Goal: Information Seeking & Learning: Learn about a topic

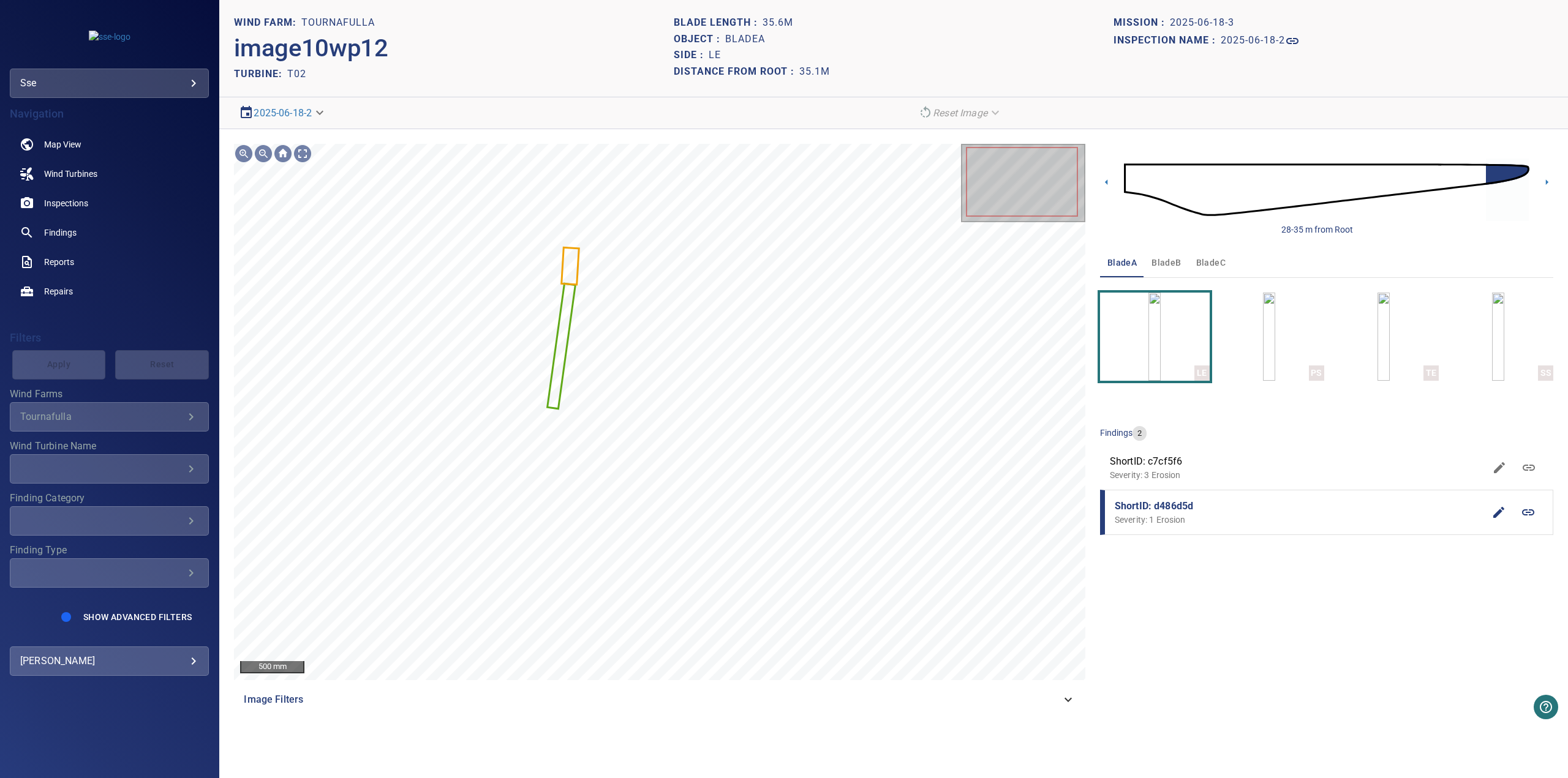
click at [1160, 265] on span "bladeB" at bounding box center [1166, 263] width 30 height 16
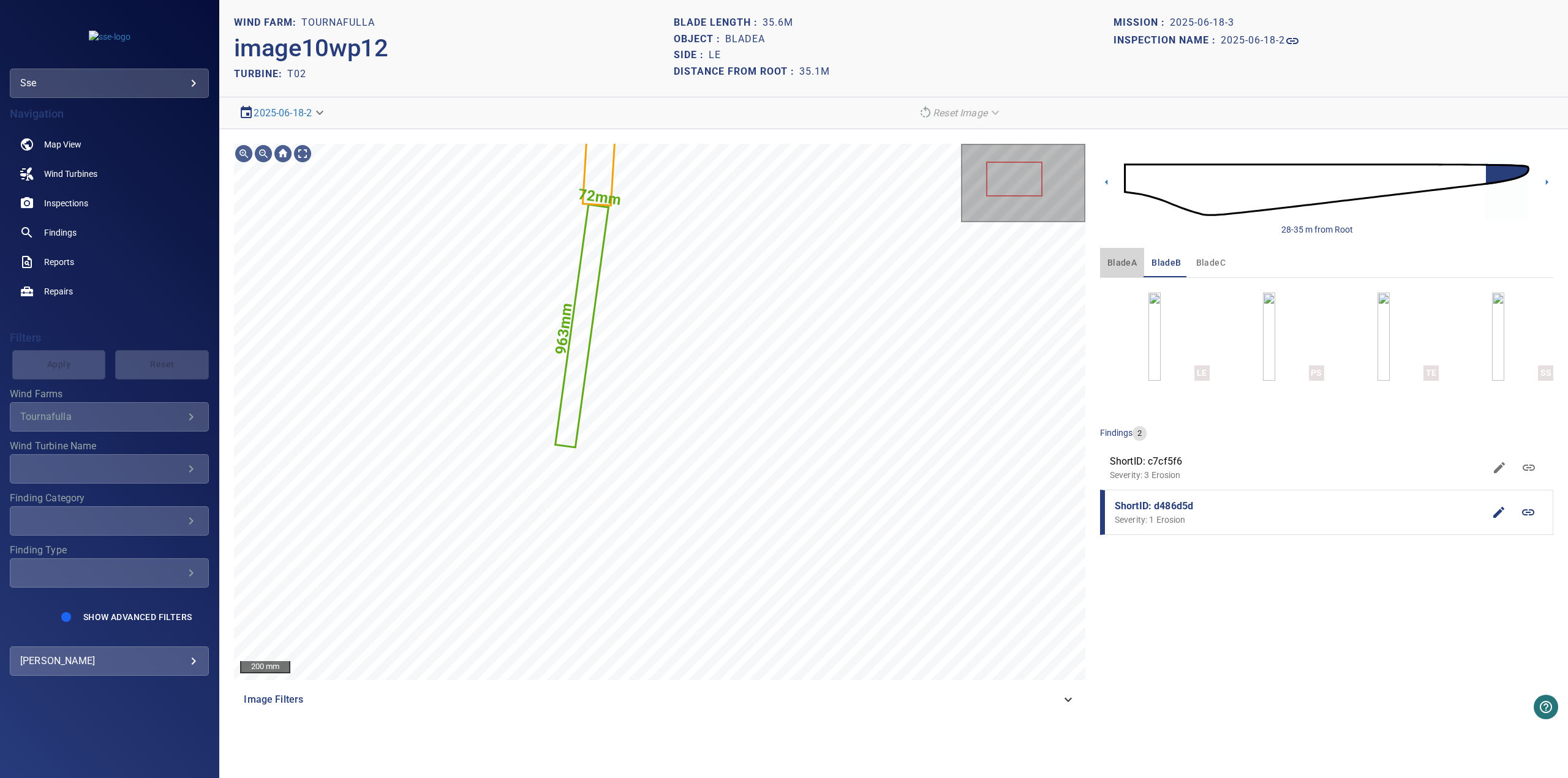
click at [1130, 263] on span "bladeA" at bounding box center [1123, 263] width 30 height 16
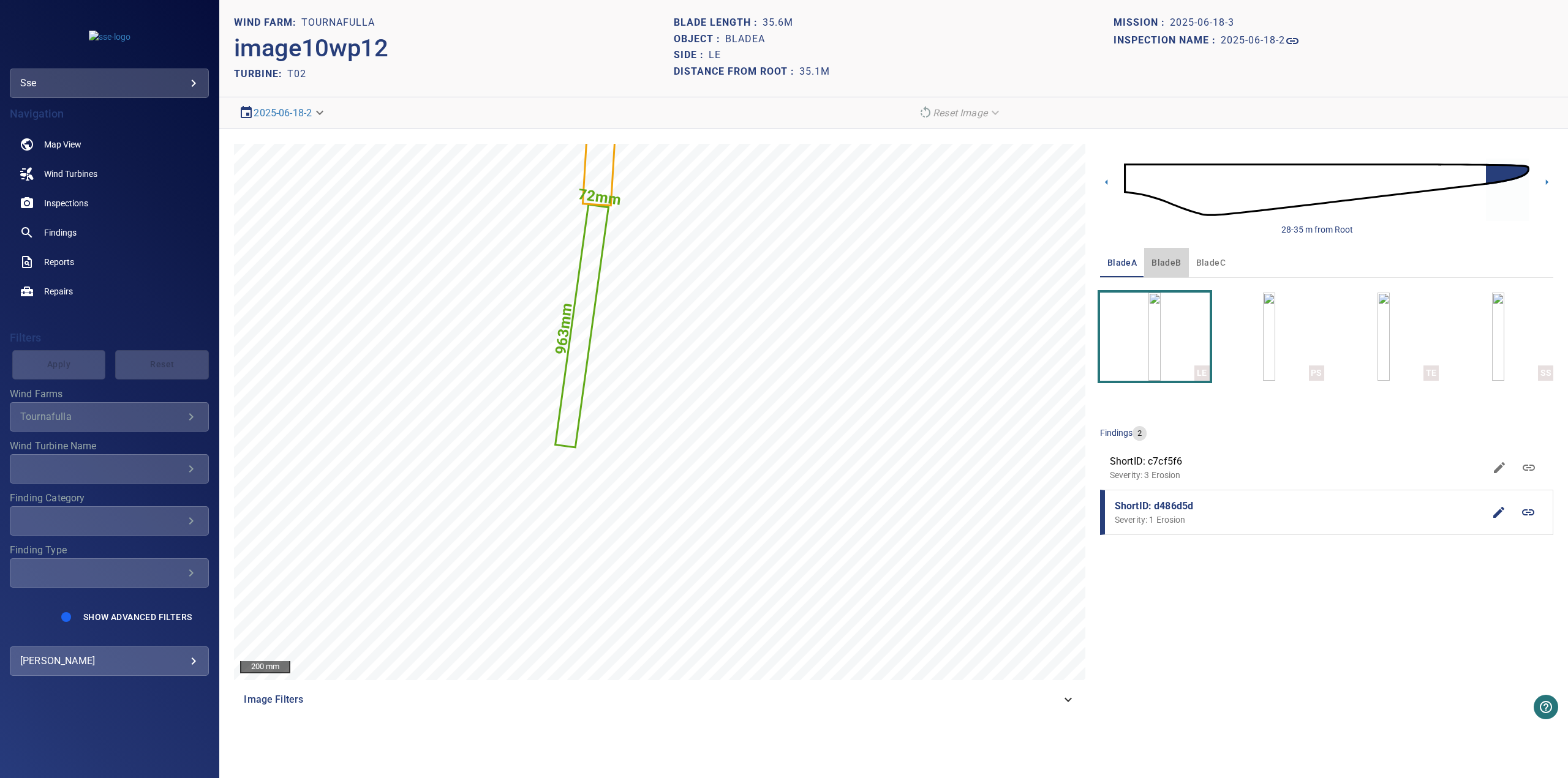
click at [1163, 261] on span "bladeB" at bounding box center [1166, 263] width 30 height 16
click at [1197, 268] on span "bladeC" at bounding box center [1211, 263] width 30 height 16
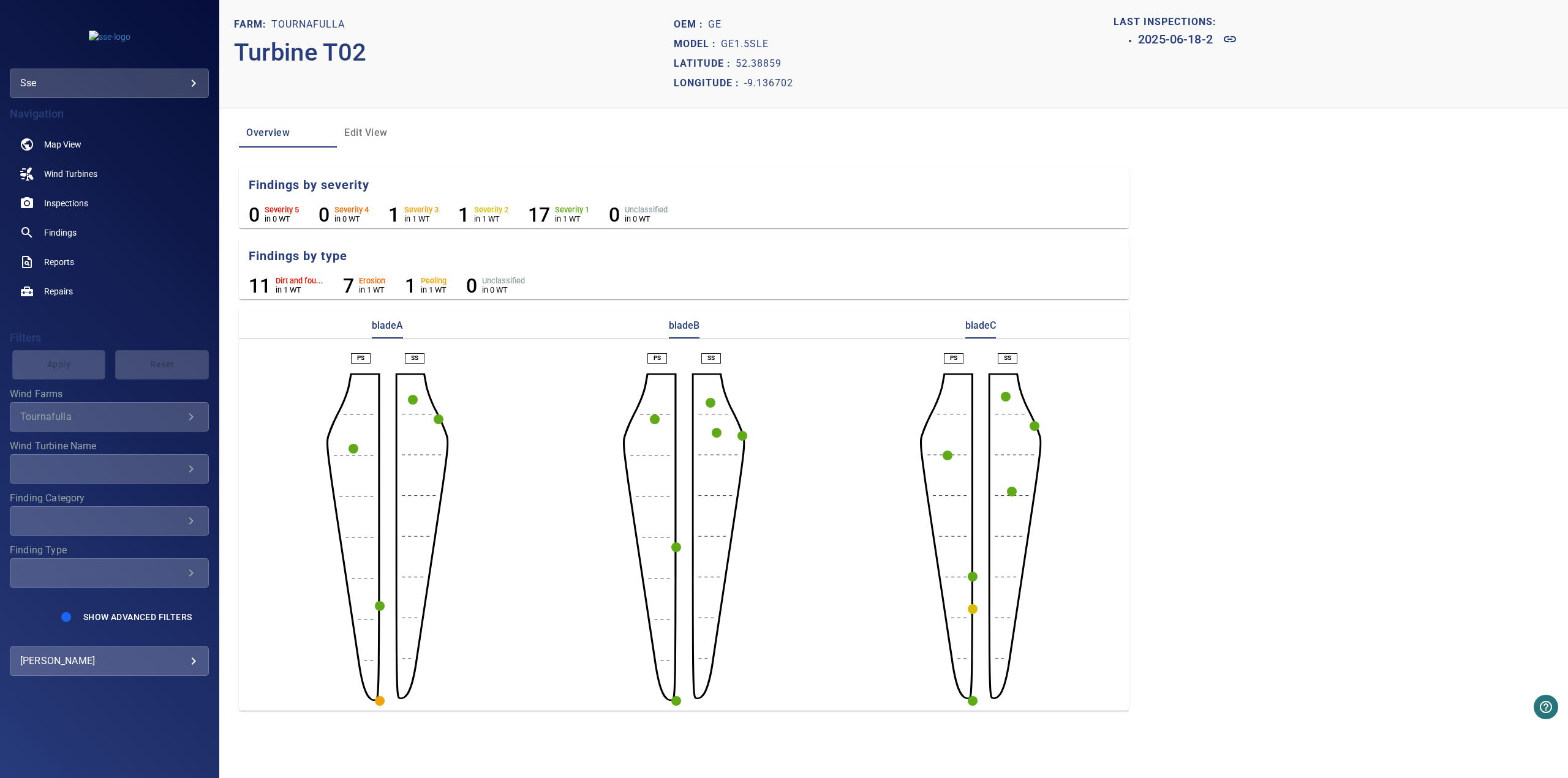
click at [673, 601] on circle "button" at bounding box center [676, 701] width 10 height 10
click at [636, 601] on icon at bounding box center [639, 723] width 15 height 15
click at [974, 601] on circle "button" at bounding box center [973, 610] width 10 height 10
click at [933, 601] on icon at bounding box center [935, 631] width 15 height 15
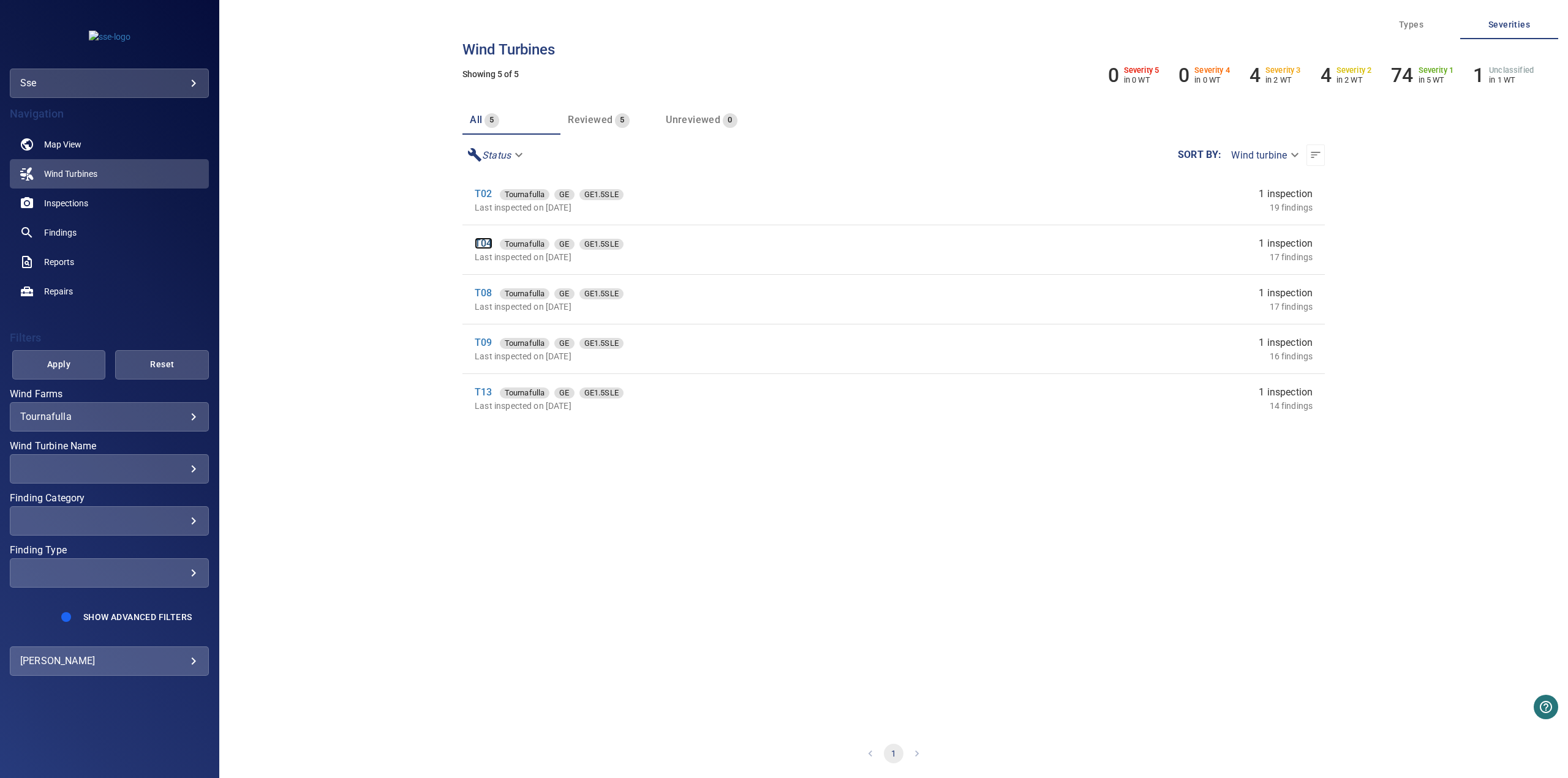
click at [479, 242] on link "T04" at bounding box center [483, 243] width 17 height 12
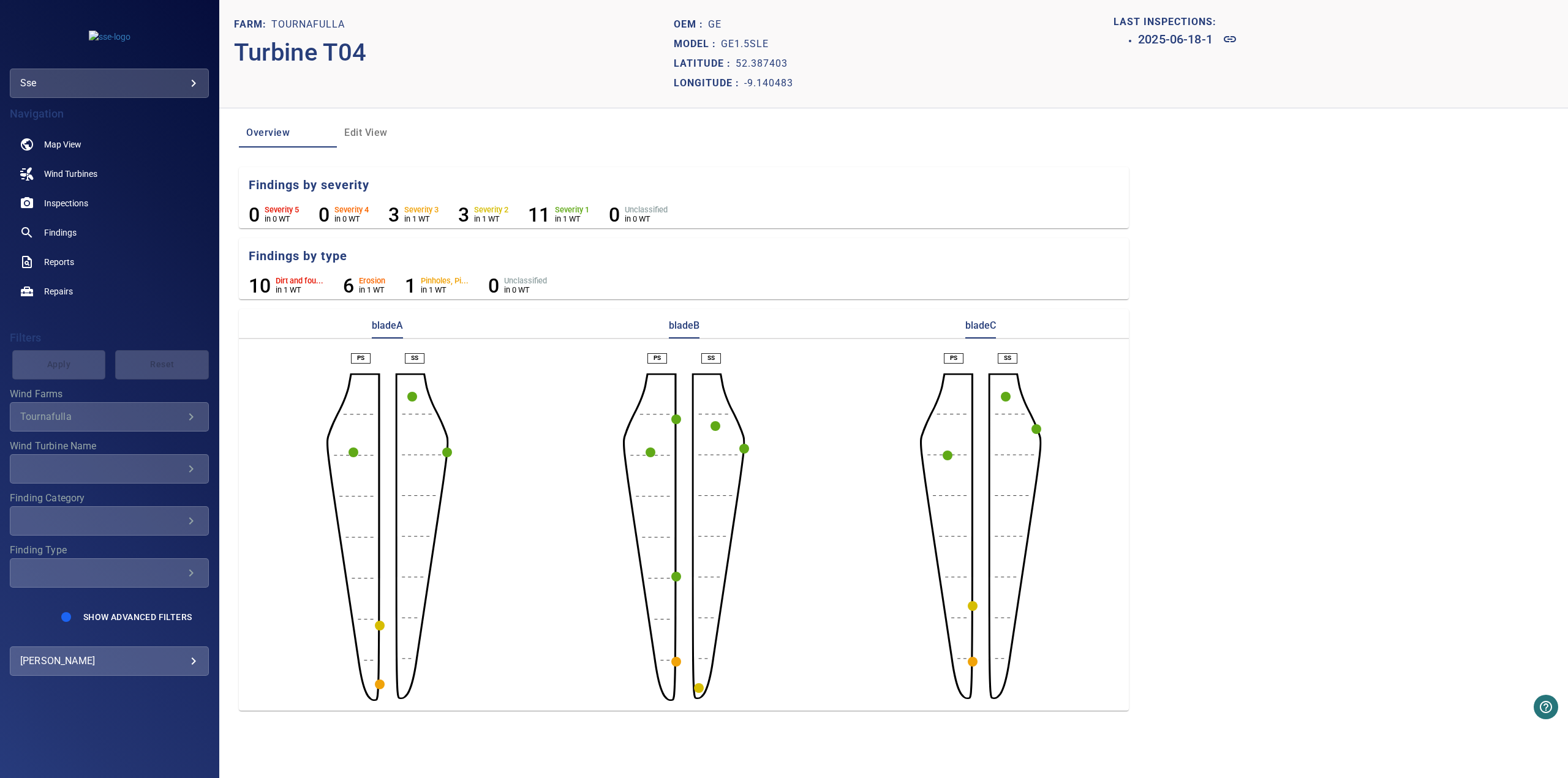
click at [382, 601] on circle "button" at bounding box center [380, 626] width 10 height 10
click at [575, 601] on icon at bounding box center [571, 647] width 15 height 15
click at [380, 601] on circle "button" at bounding box center [380, 684] width 10 height 10
click at [576, 601] on icon at bounding box center [570, 706] width 12 height 6
click at [677, 601] on circle "button" at bounding box center [676, 662] width 10 height 10
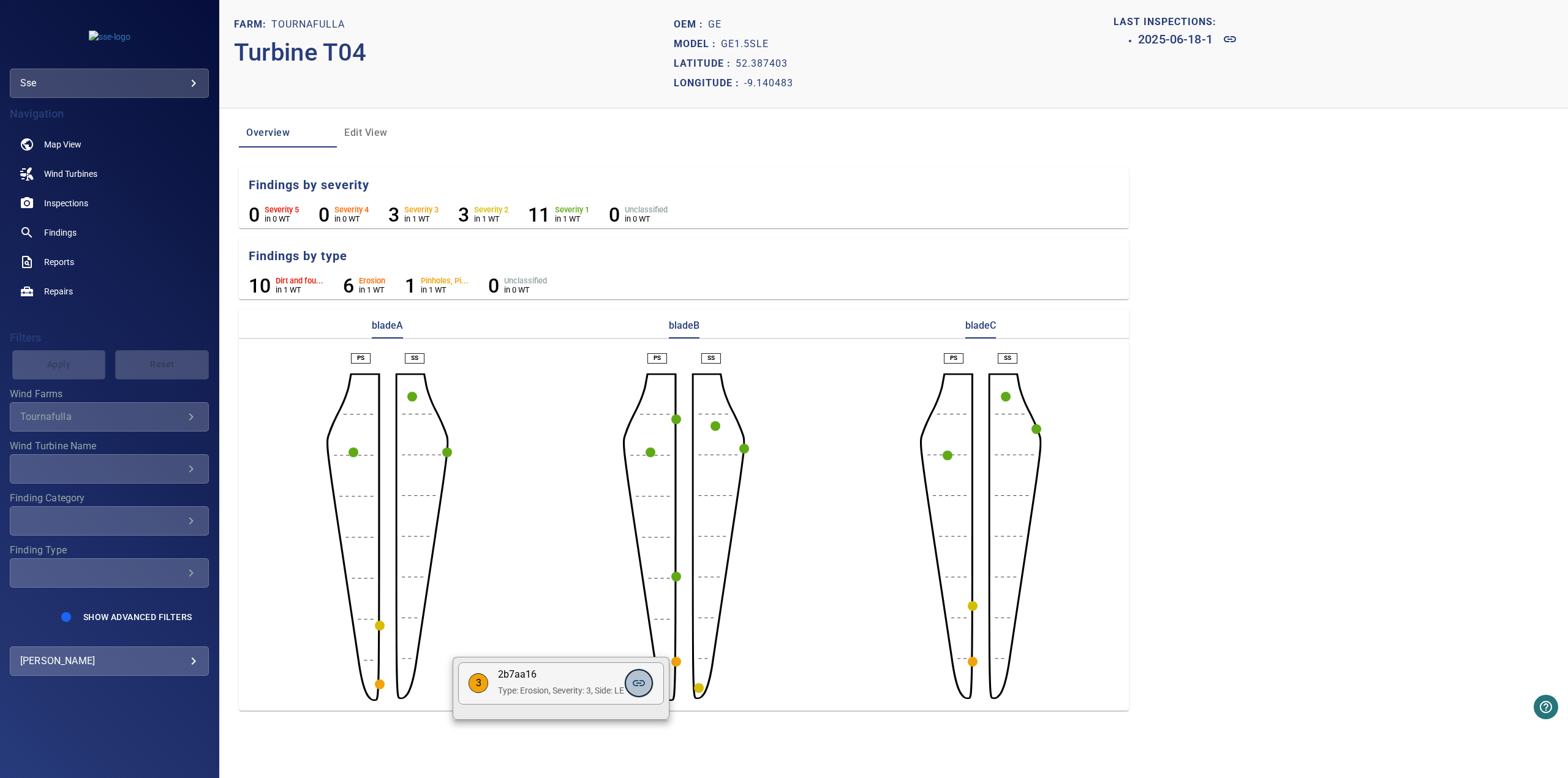
click at [639, 601] on icon at bounding box center [639, 683] width 12 height 6
click at [971, 601] on circle "button" at bounding box center [973, 606] width 10 height 10
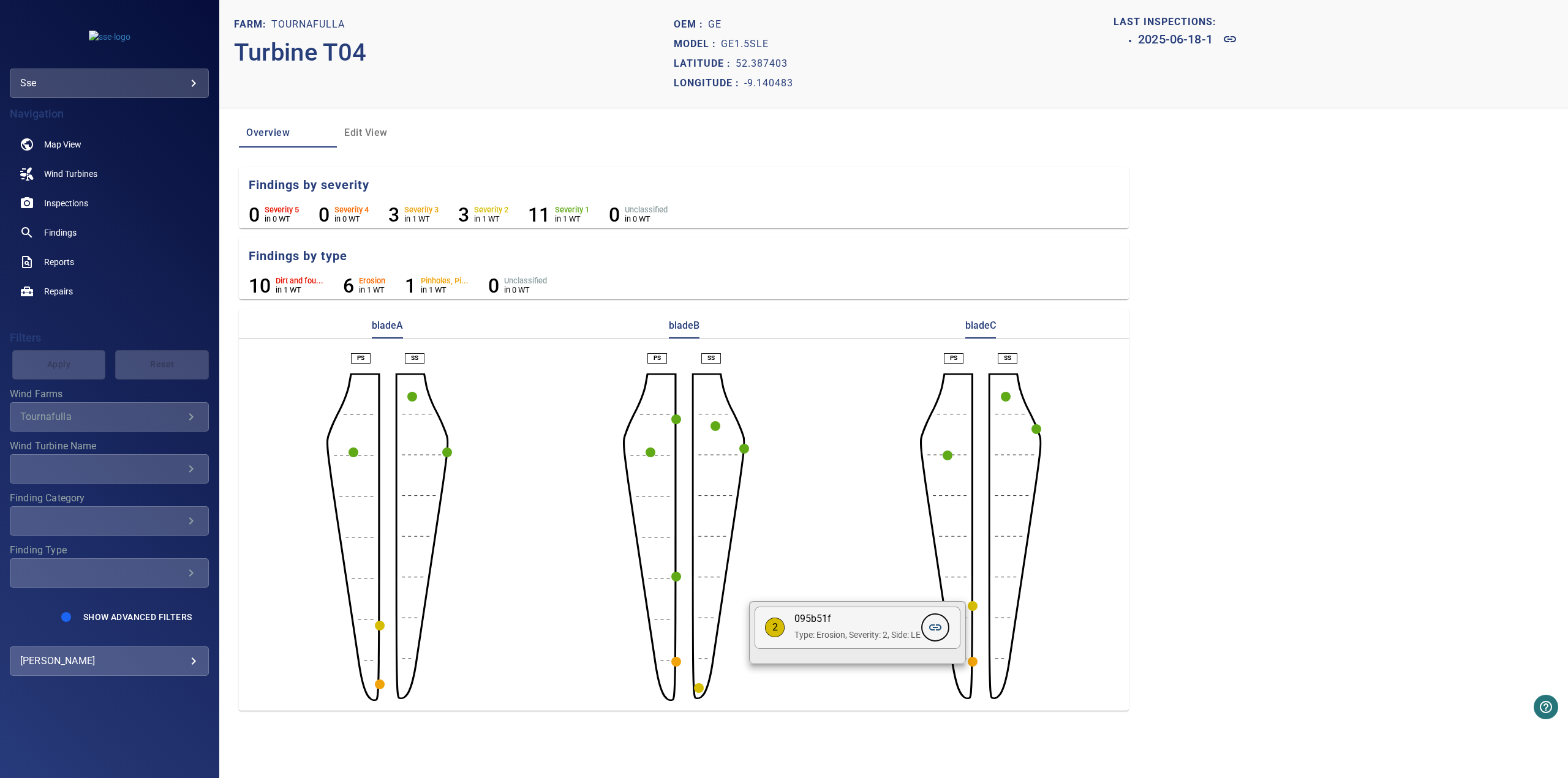
click at [934, 601] on icon at bounding box center [935, 628] width 15 height 15
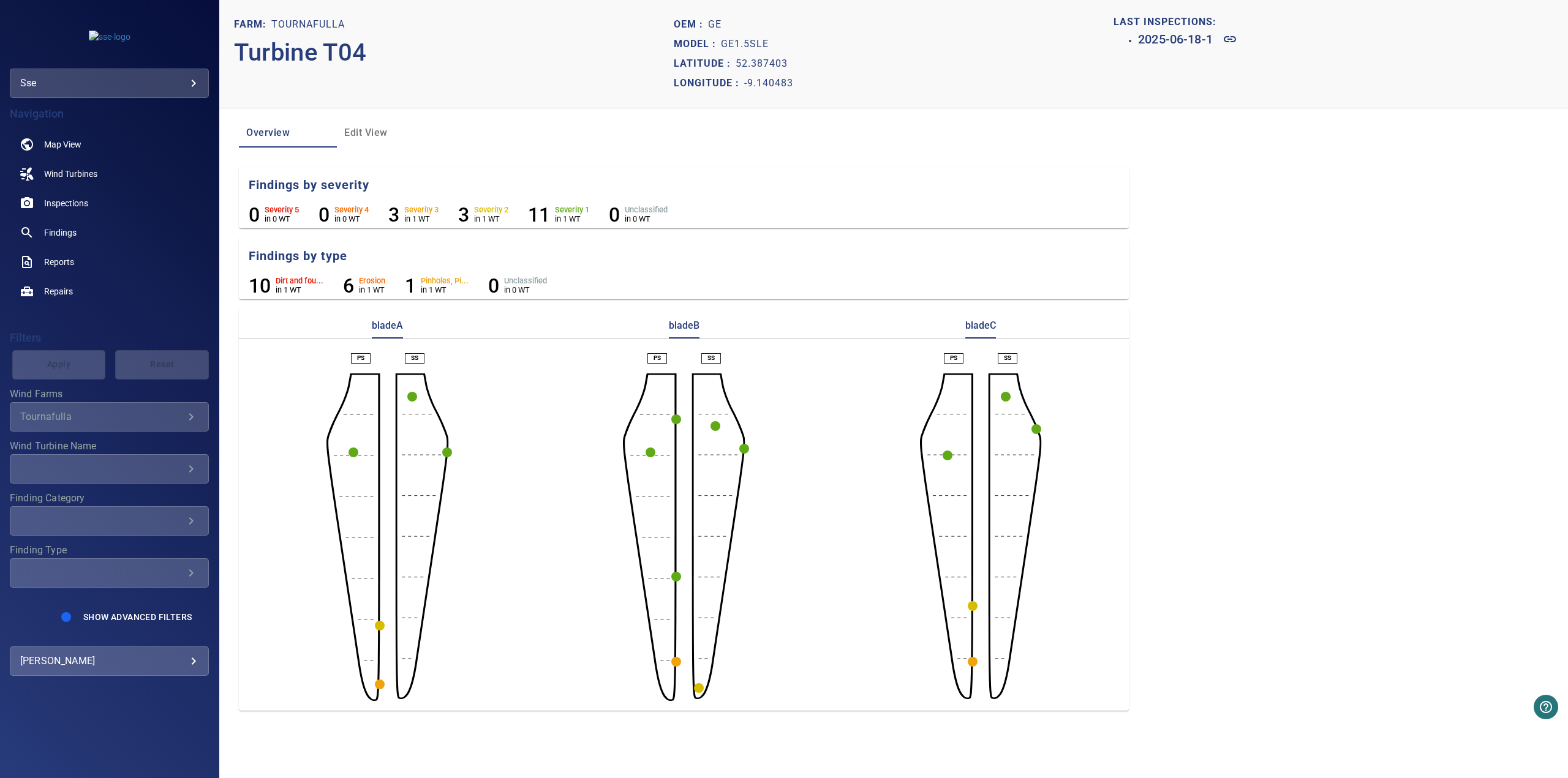
click at [972, 601] on circle "button" at bounding box center [973, 662] width 10 height 10
click at [946, 601] on link at bounding box center [935, 684] width 30 height 30
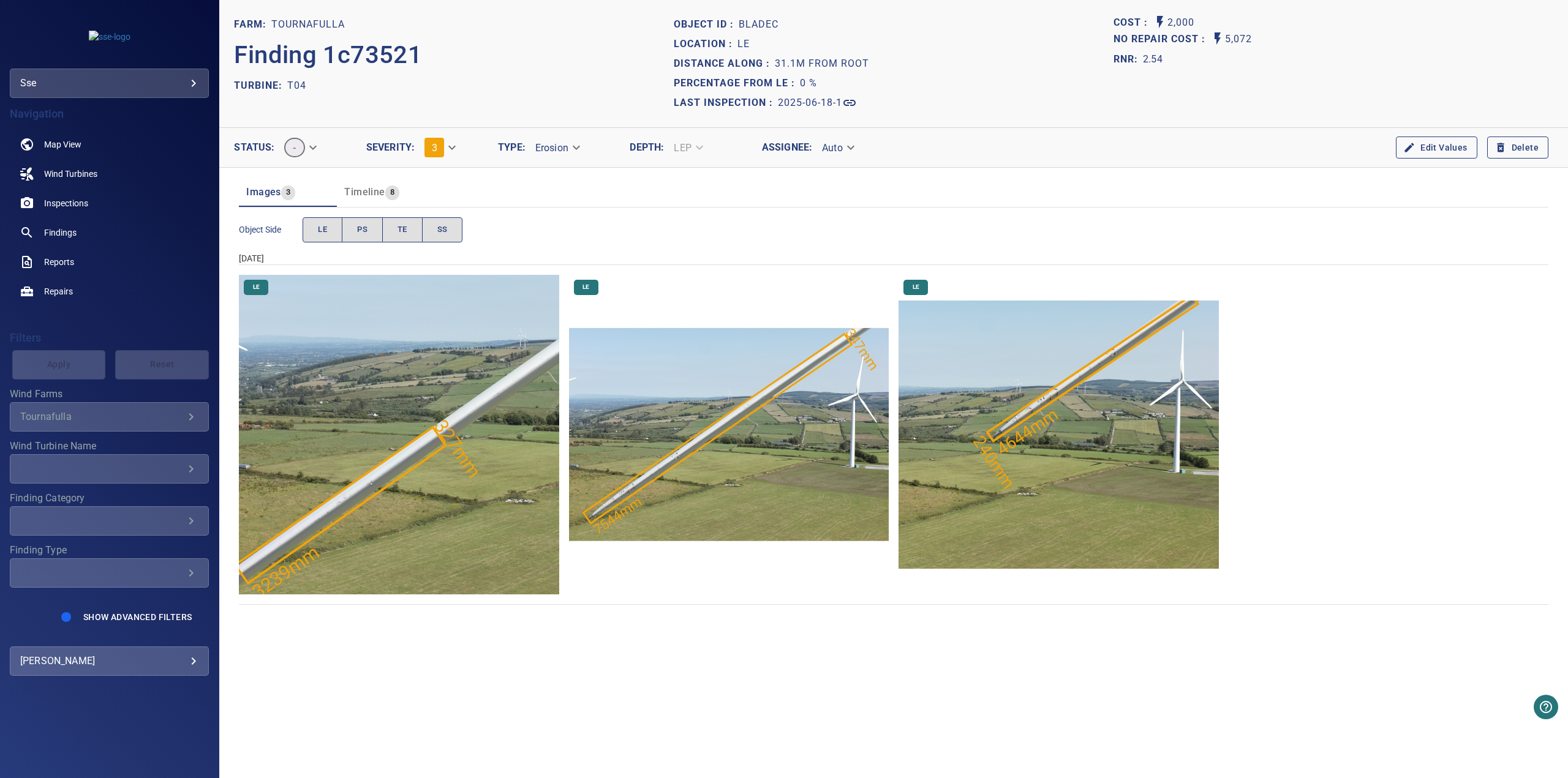
click at [768, 395] on img "Tournafulla/T04/2025-06-18-1/2025-06-18-1/image57wp60.jpg" at bounding box center [728, 435] width 320 height 320
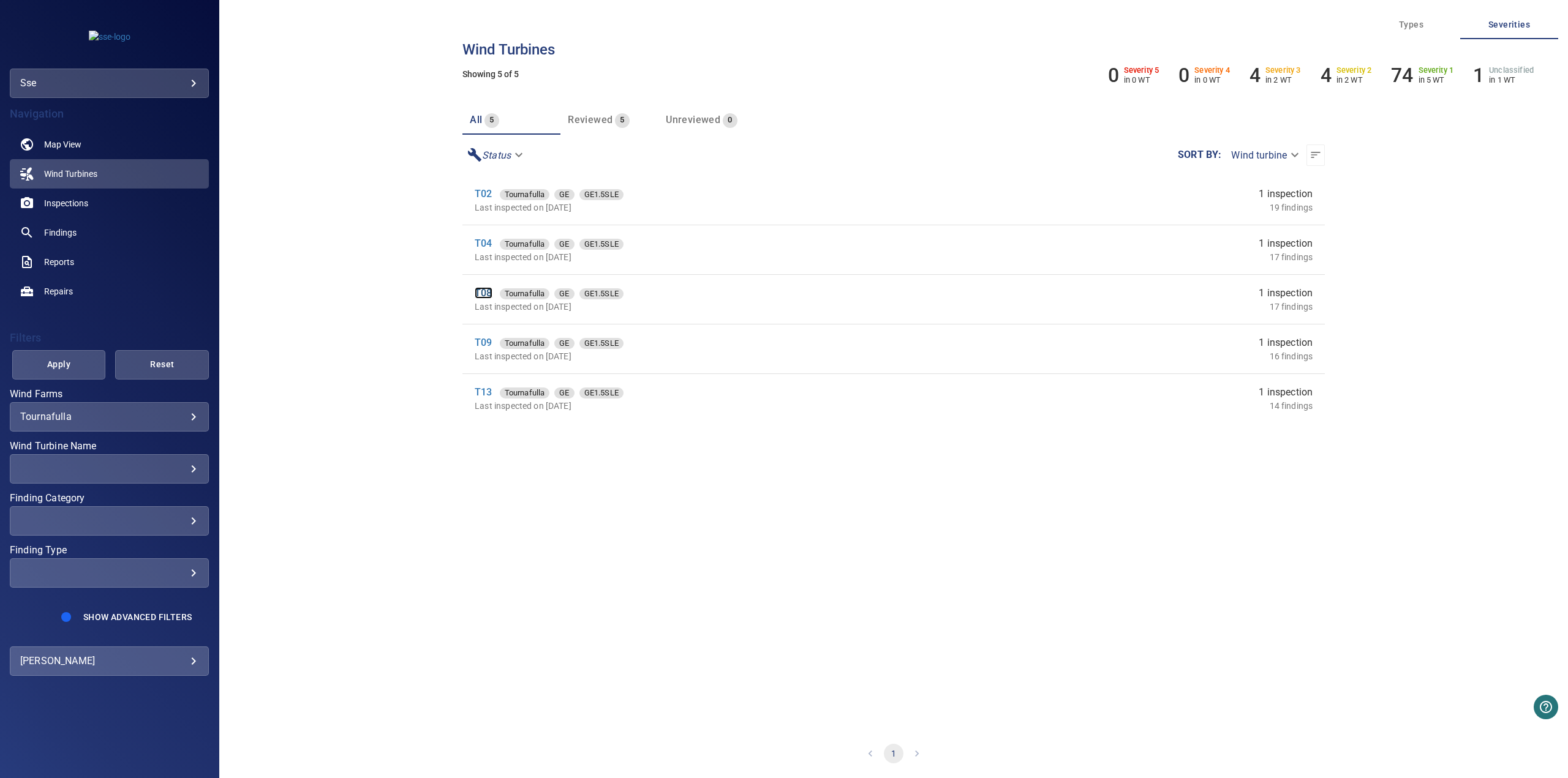
click at [482, 295] on link "T08" at bounding box center [483, 293] width 17 height 12
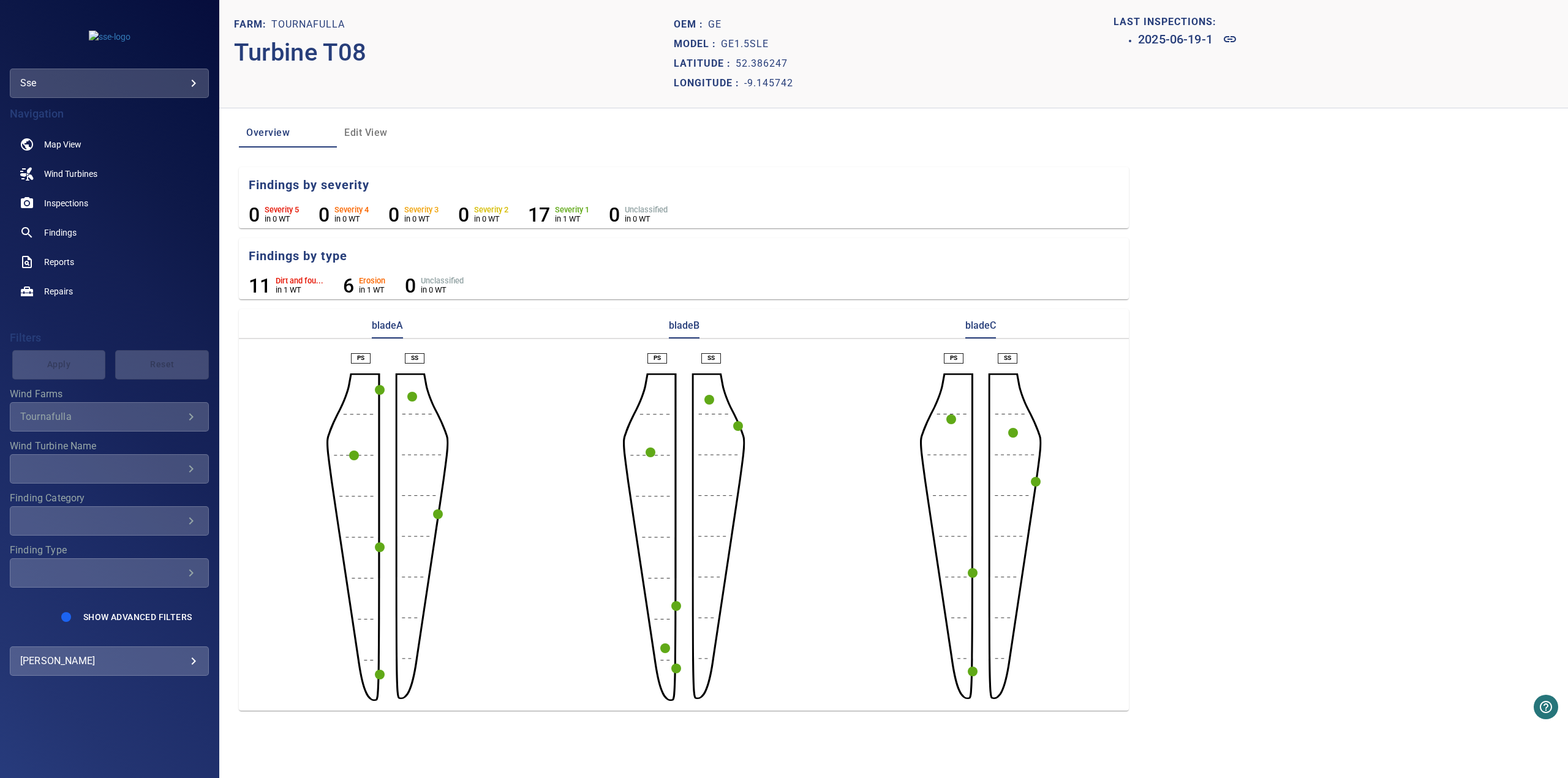
click at [378, 601] on circle "button" at bounding box center [380, 674] width 10 height 10
click at [581, 601] on link at bounding box center [571, 697] width 30 height 30
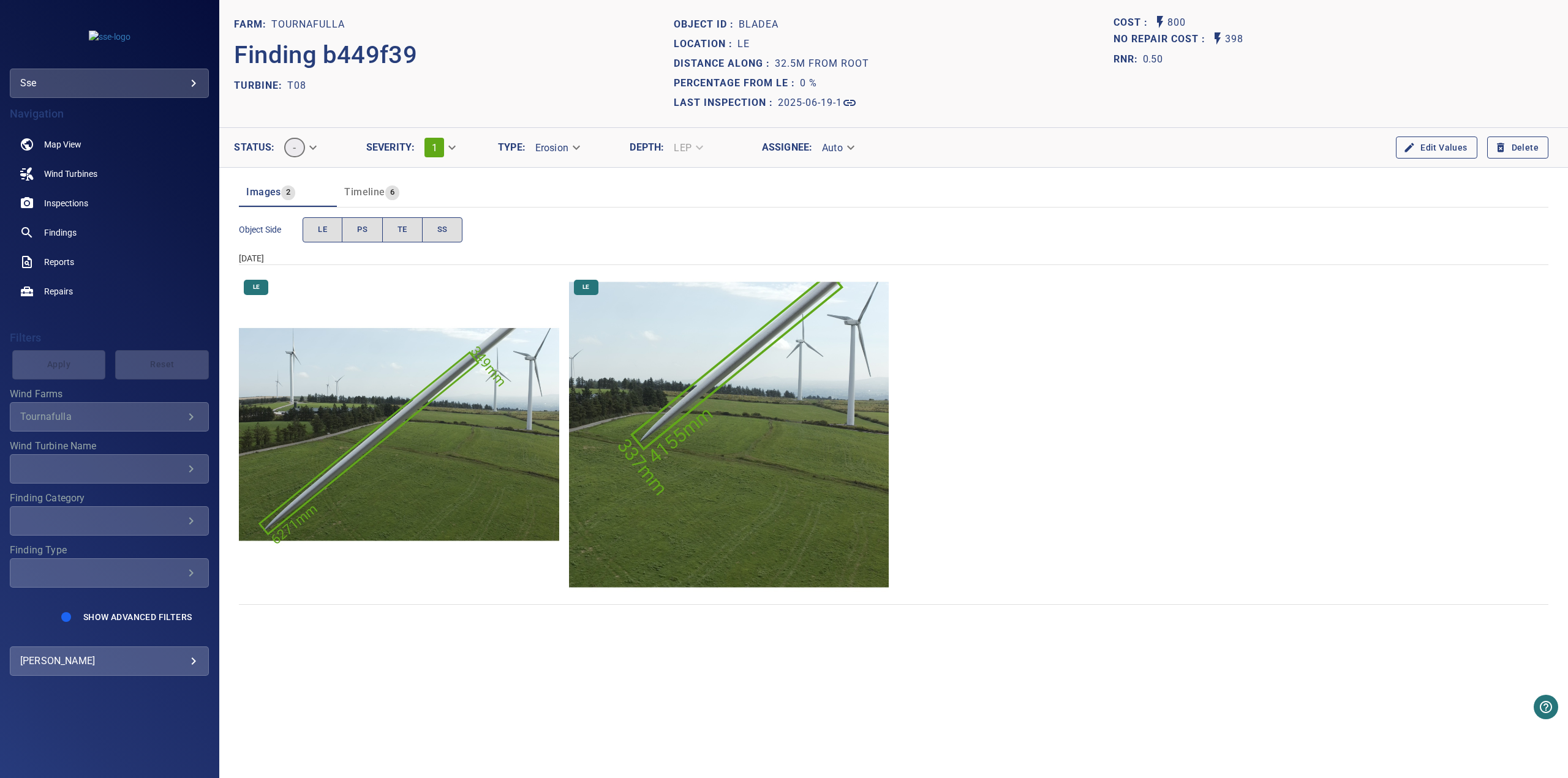
click at [665, 420] on img "Tournafulla/T08/2025-06-19-1/2025-06-19-2/image58wp61.jpg" at bounding box center [728, 435] width 320 height 320
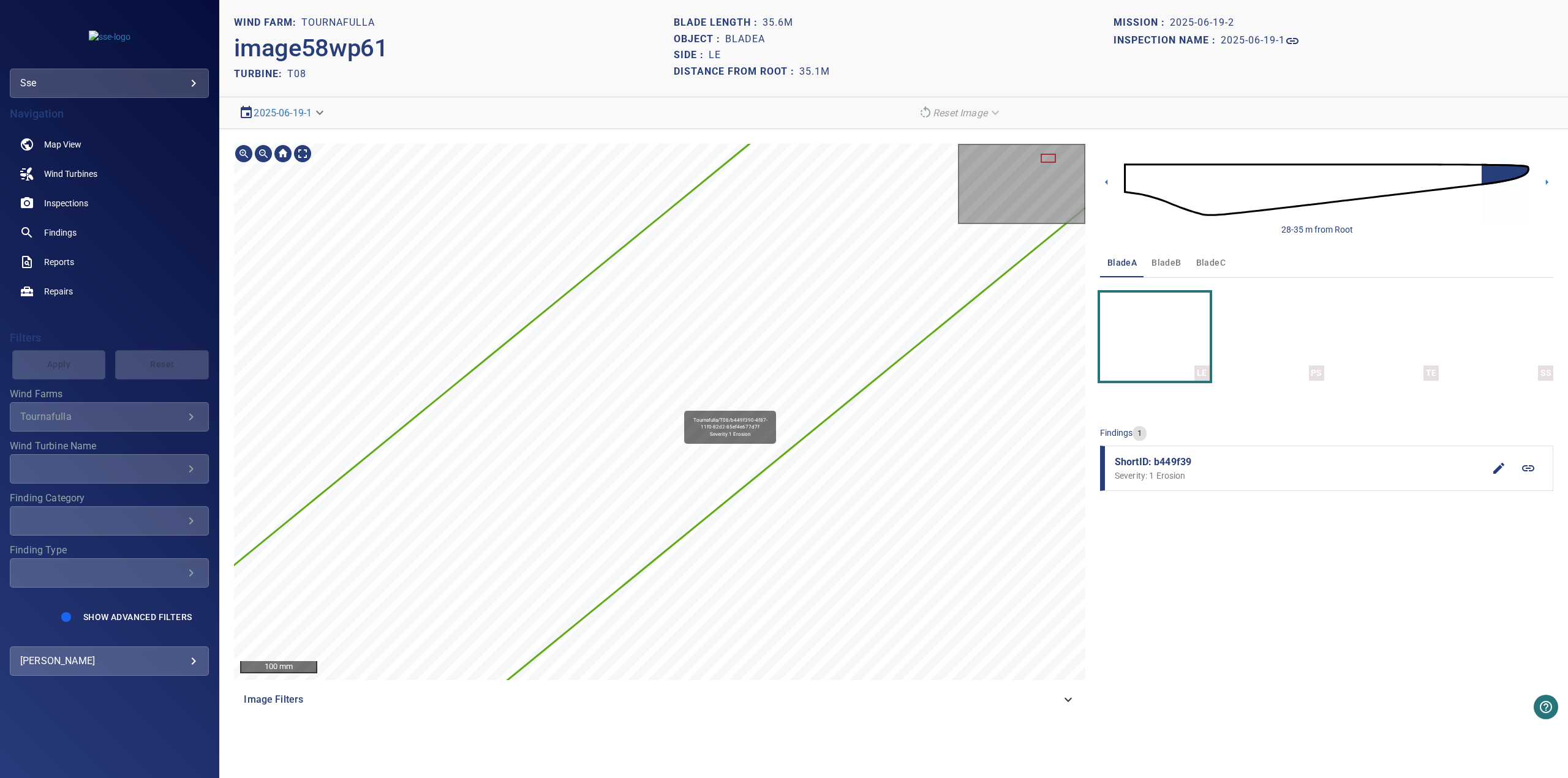
click at [675, 408] on icon at bounding box center [264, 710] width 2647 height 2231
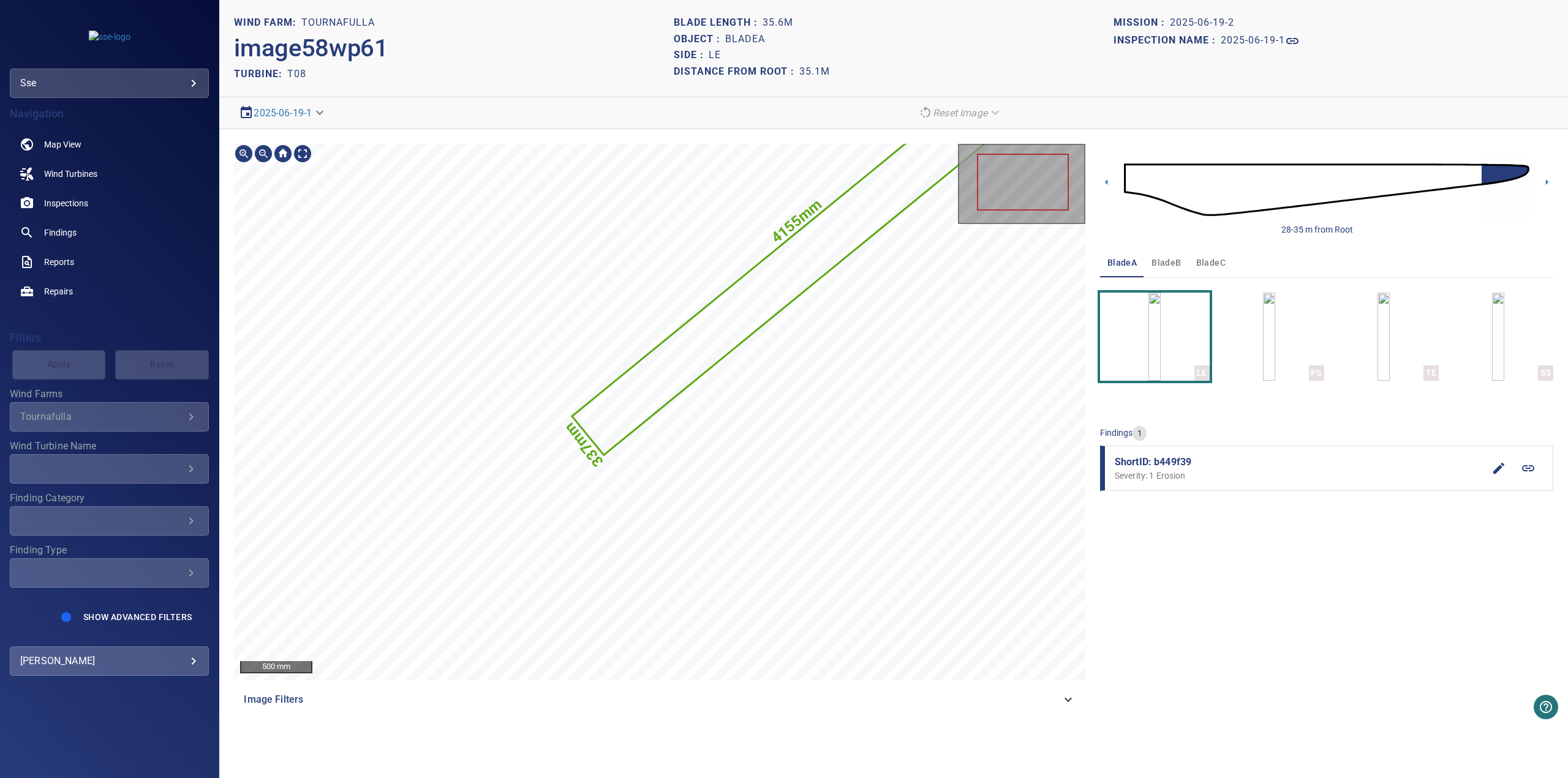
click at [1040, 152] on div at bounding box center [1022, 184] width 125 height 78
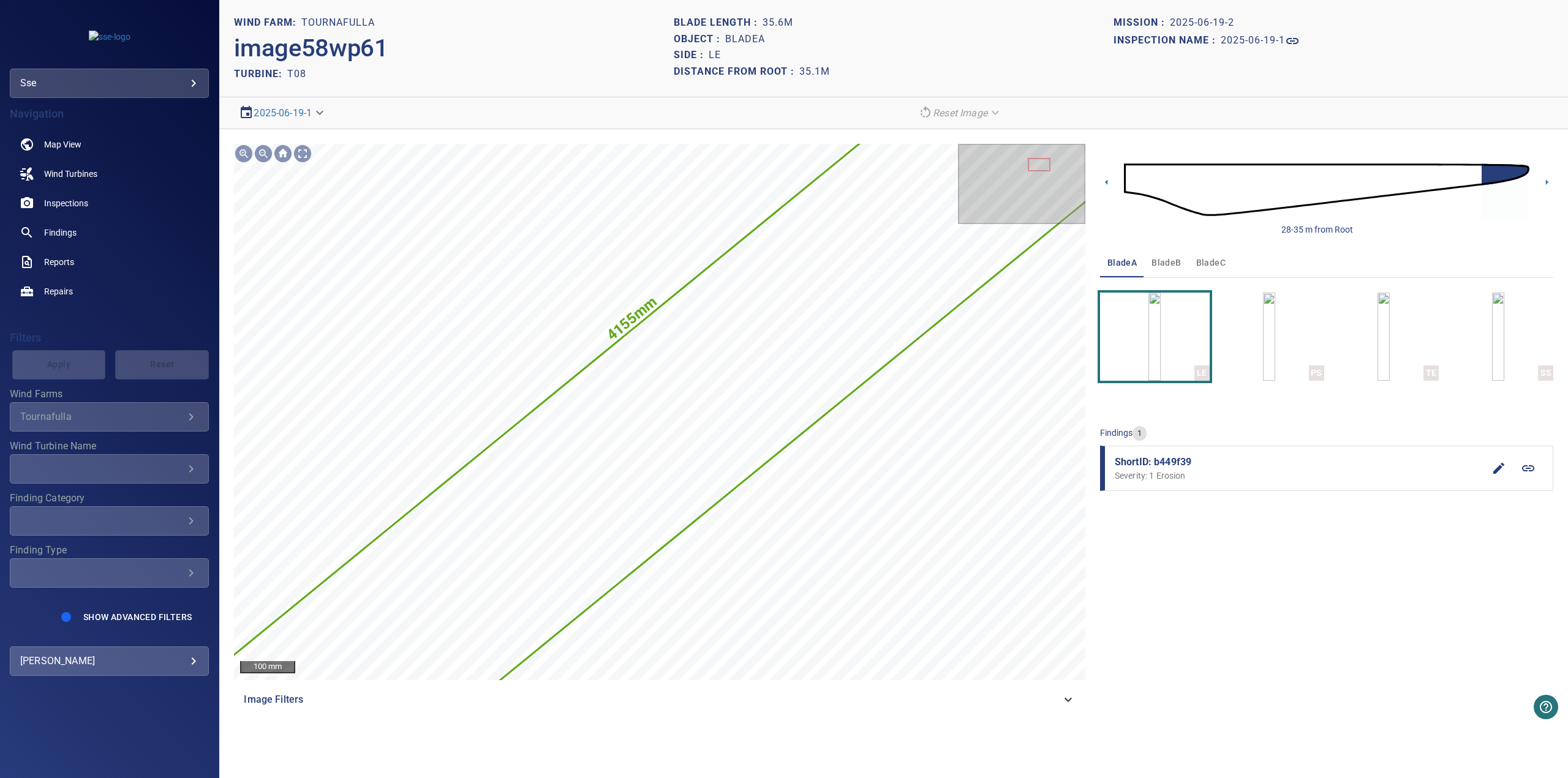
click at [1040, 143] on div "4155mm 337mm 100 mm Image Filters 28-35 m from Root bladeA bladeB bladeC LE PS …" at bounding box center [893, 429] width 1349 height 600
click at [1254, 321] on img "button" at bounding box center [1269, 336] width 12 height 88
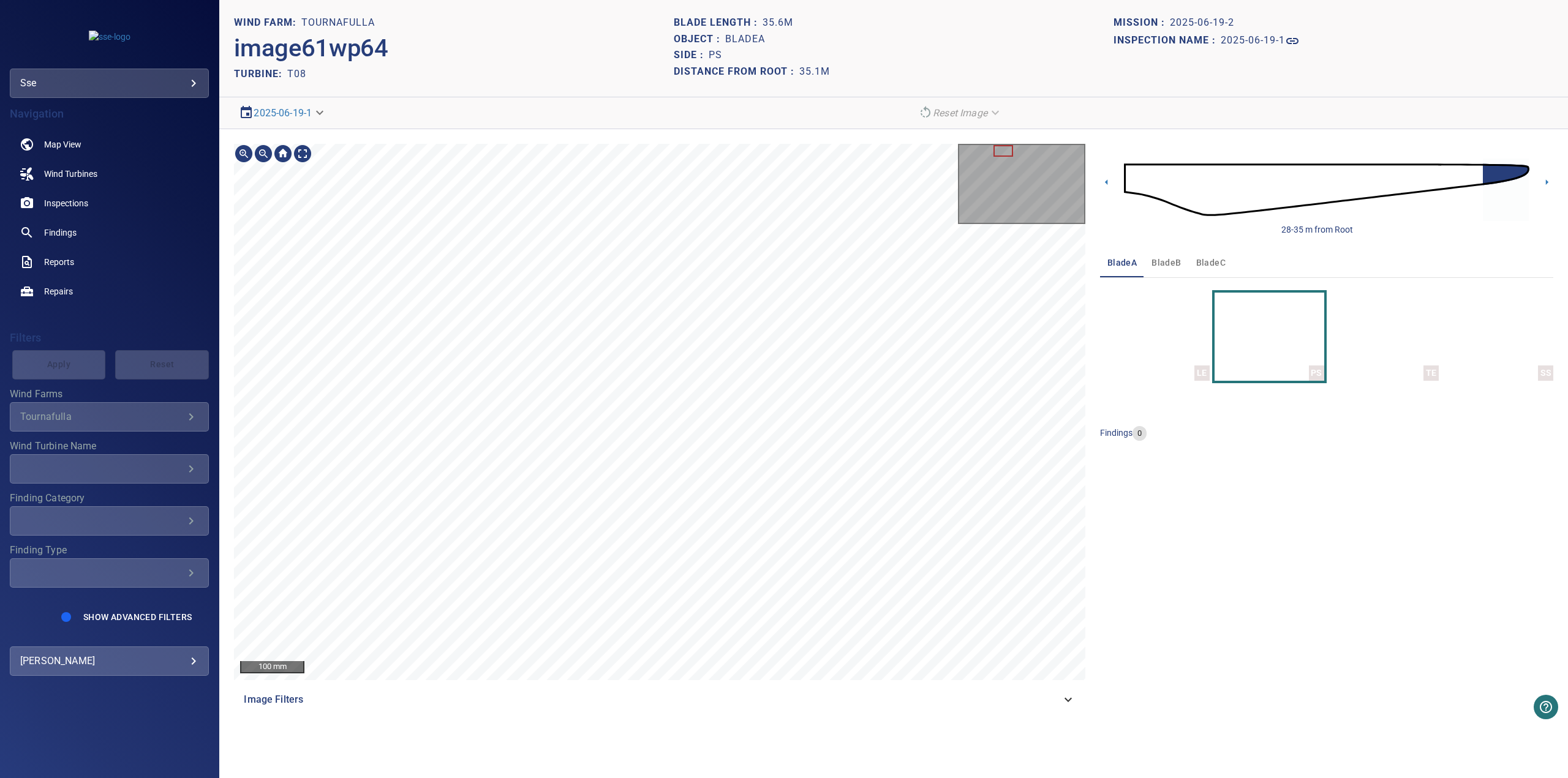
click at [1004, 136] on div "100 mm Image Filters 28-35 m from Root bladeA bladeB bladeC LE PS TE SS finding…" at bounding box center [893, 429] width 1349 height 600
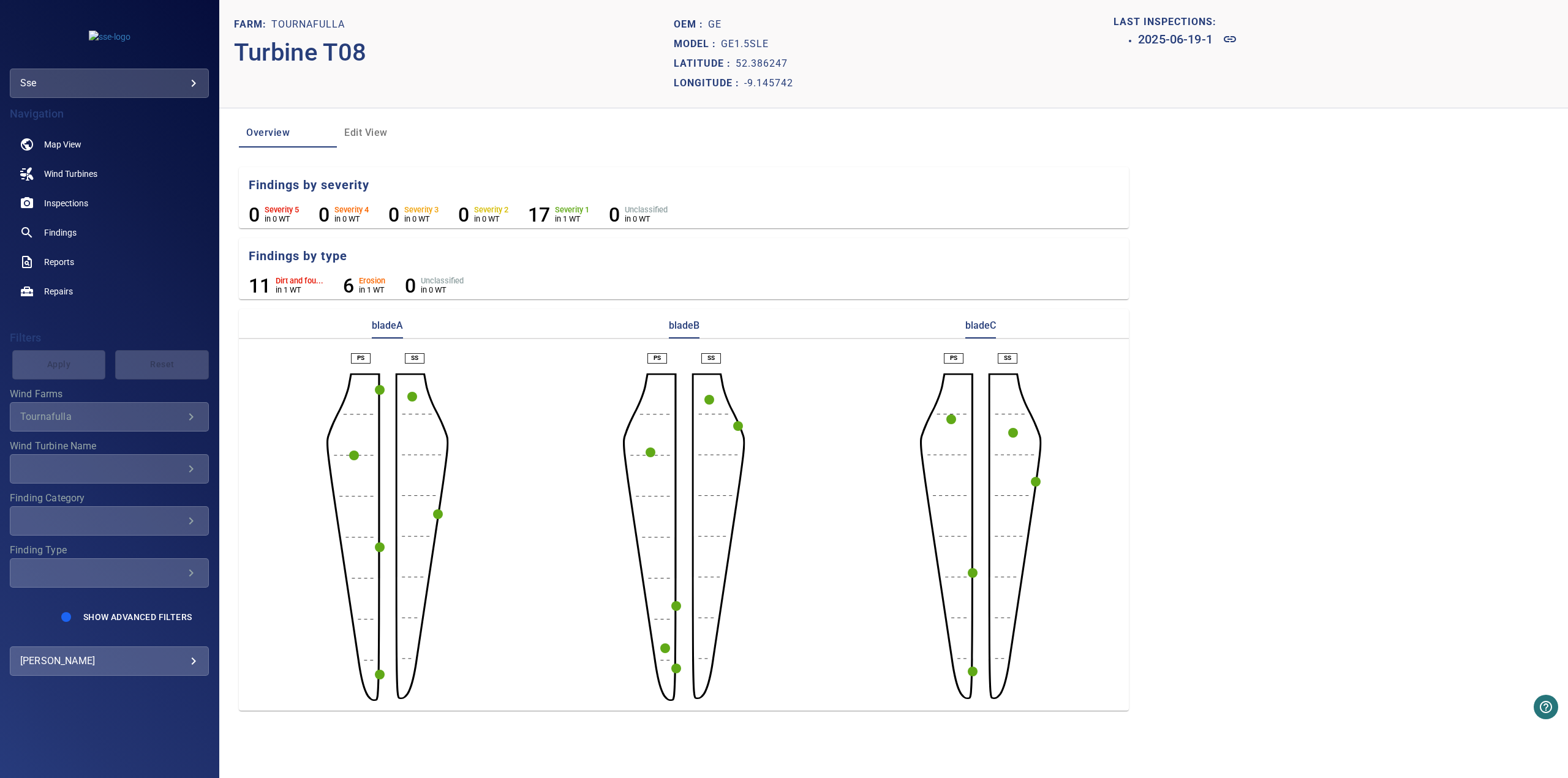
click at [675, 601] on circle "button" at bounding box center [676, 669] width 10 height 10
click at [646, 601] on icon at bounding box center [639, 690] width 15 height 15
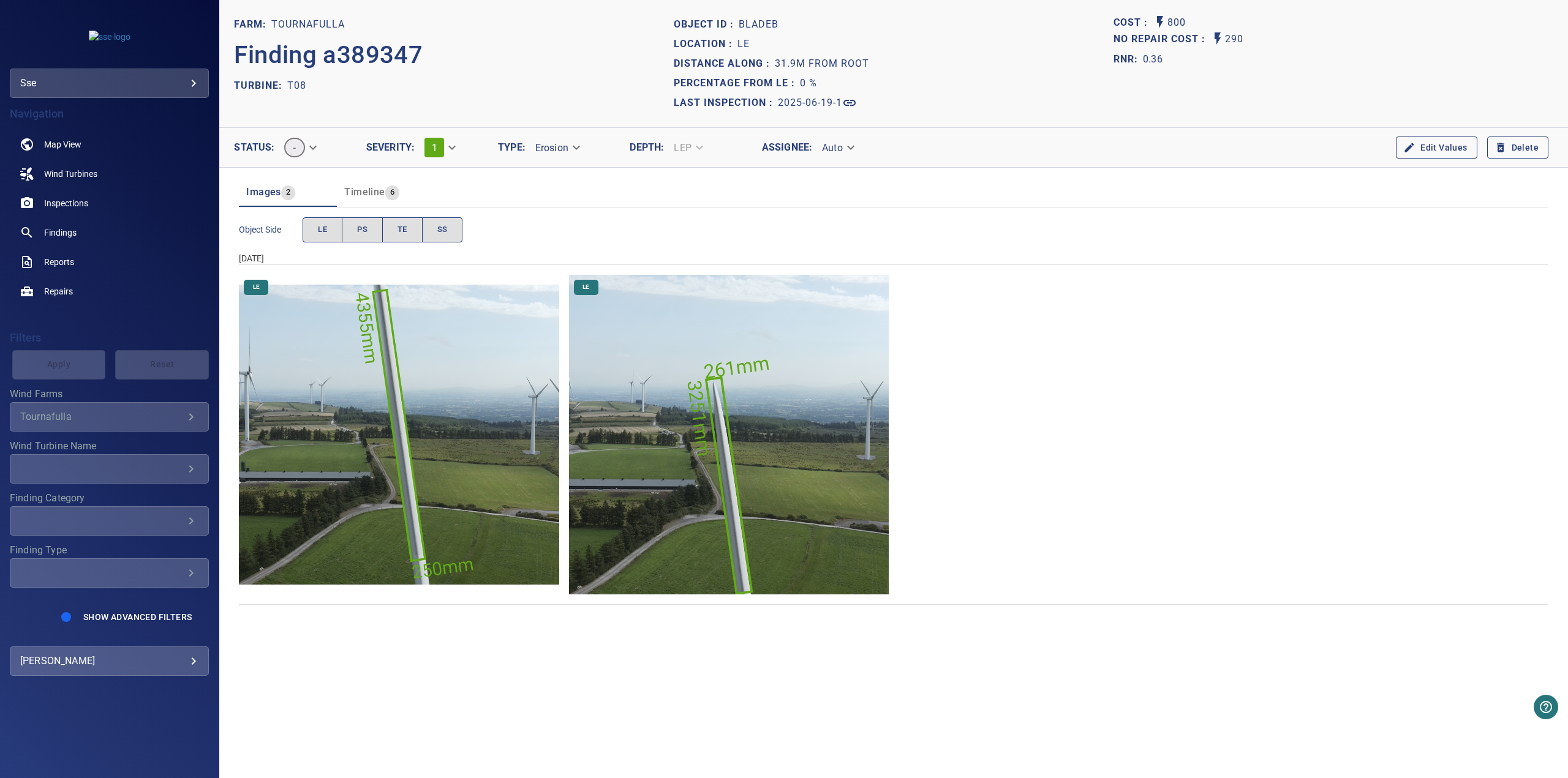
click at [400, 392] on img "Tournafulla/T08/2025-06-19-1/2025-06-19-2/image105wp111.jpg" at bounding box center [399, 435] width 320 height 320
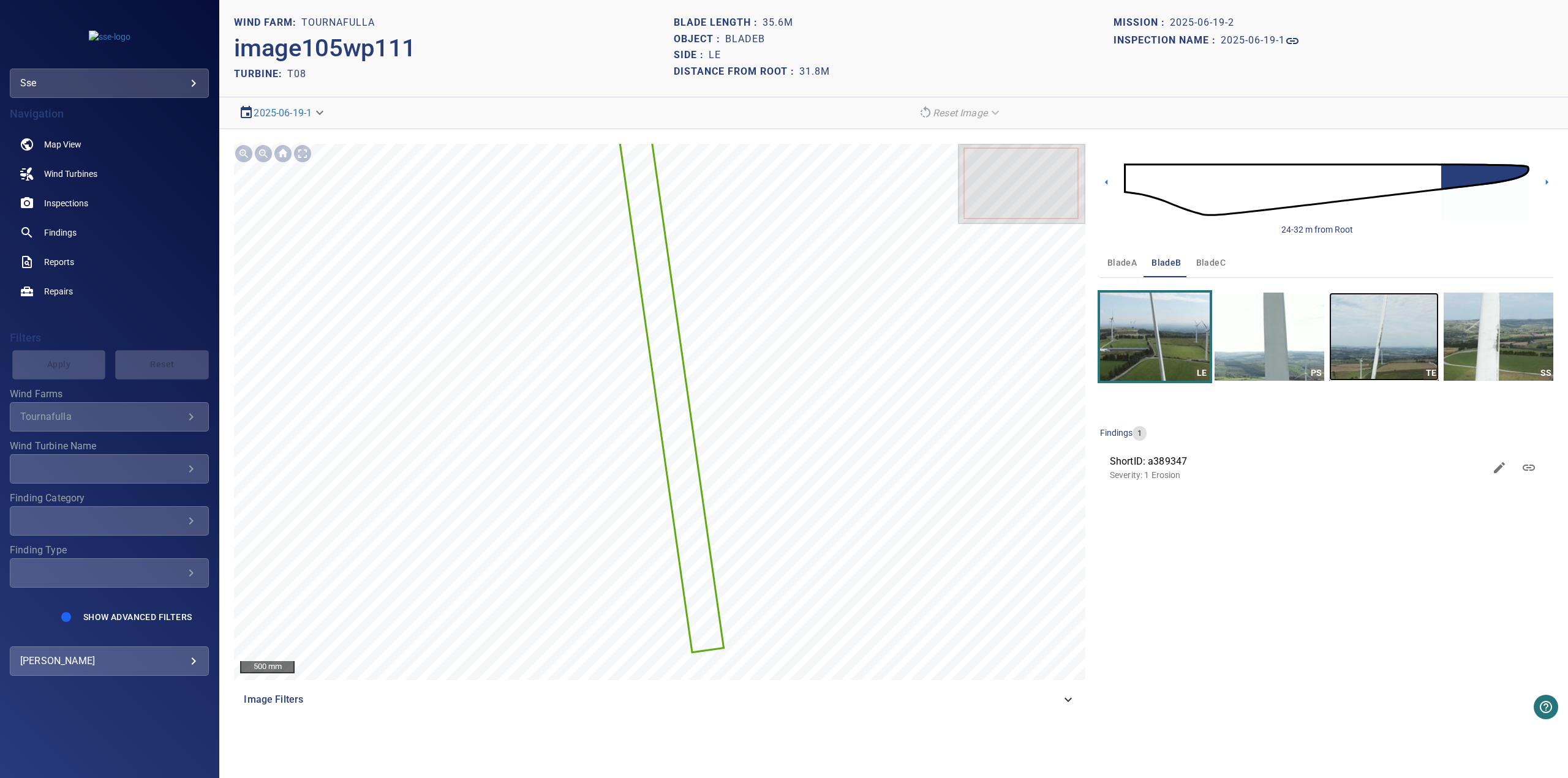
click at [1254, 333] on img "button" at bounding box center [1383, 336] width 109 height 88
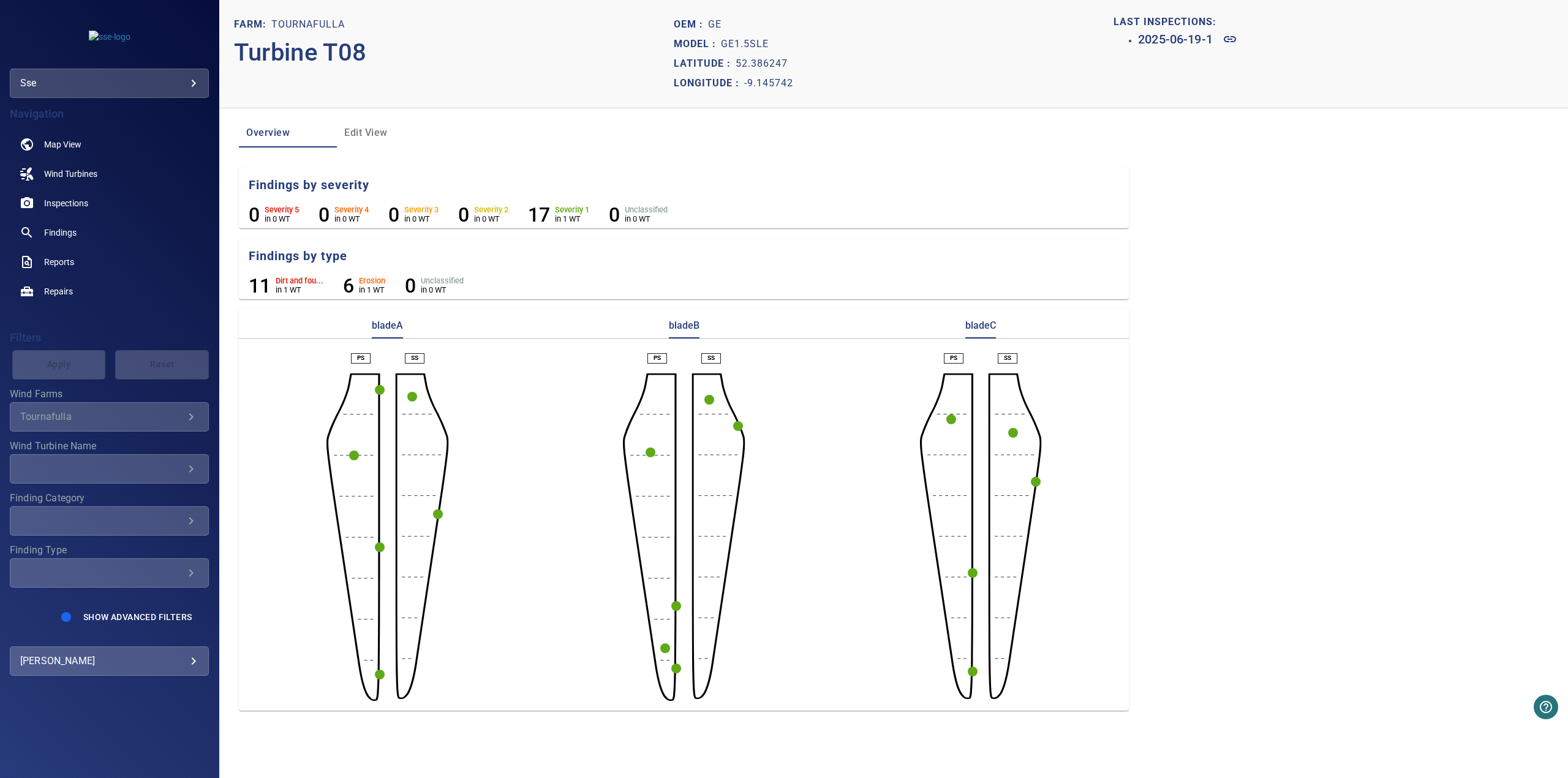
click at [974, 601] on circle "button" at bounding box center [973, 672] width 10 height 10
click at [942, 601] on icon at bounding box center [935, 693] width 15 height 15
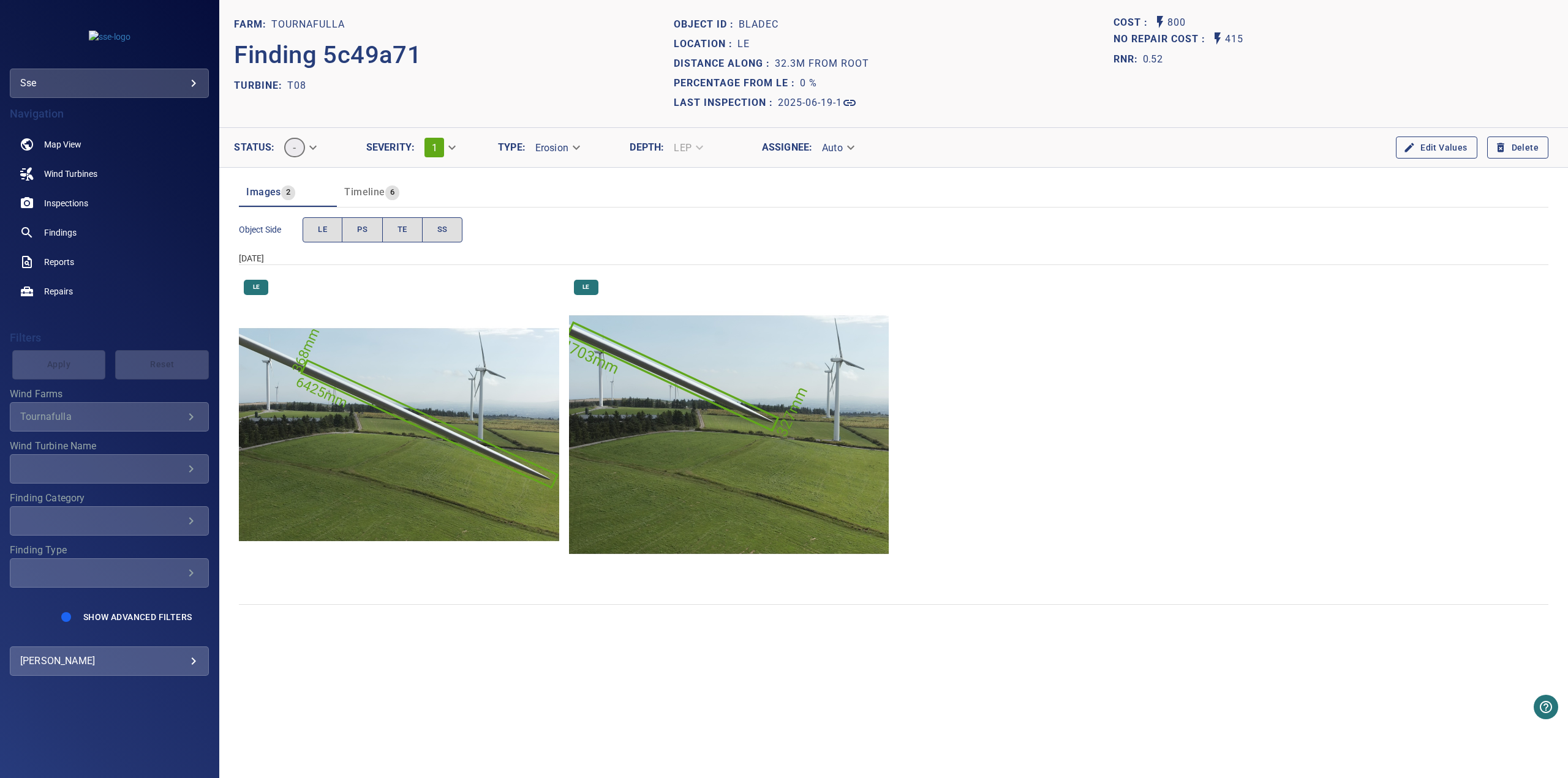
click at [441, 429] on img "Tournafulla/T08/2025-06-19-1/2025-06-19-2/image9wp11.jpg" at bounding box center [399, 435] width 320 height 320
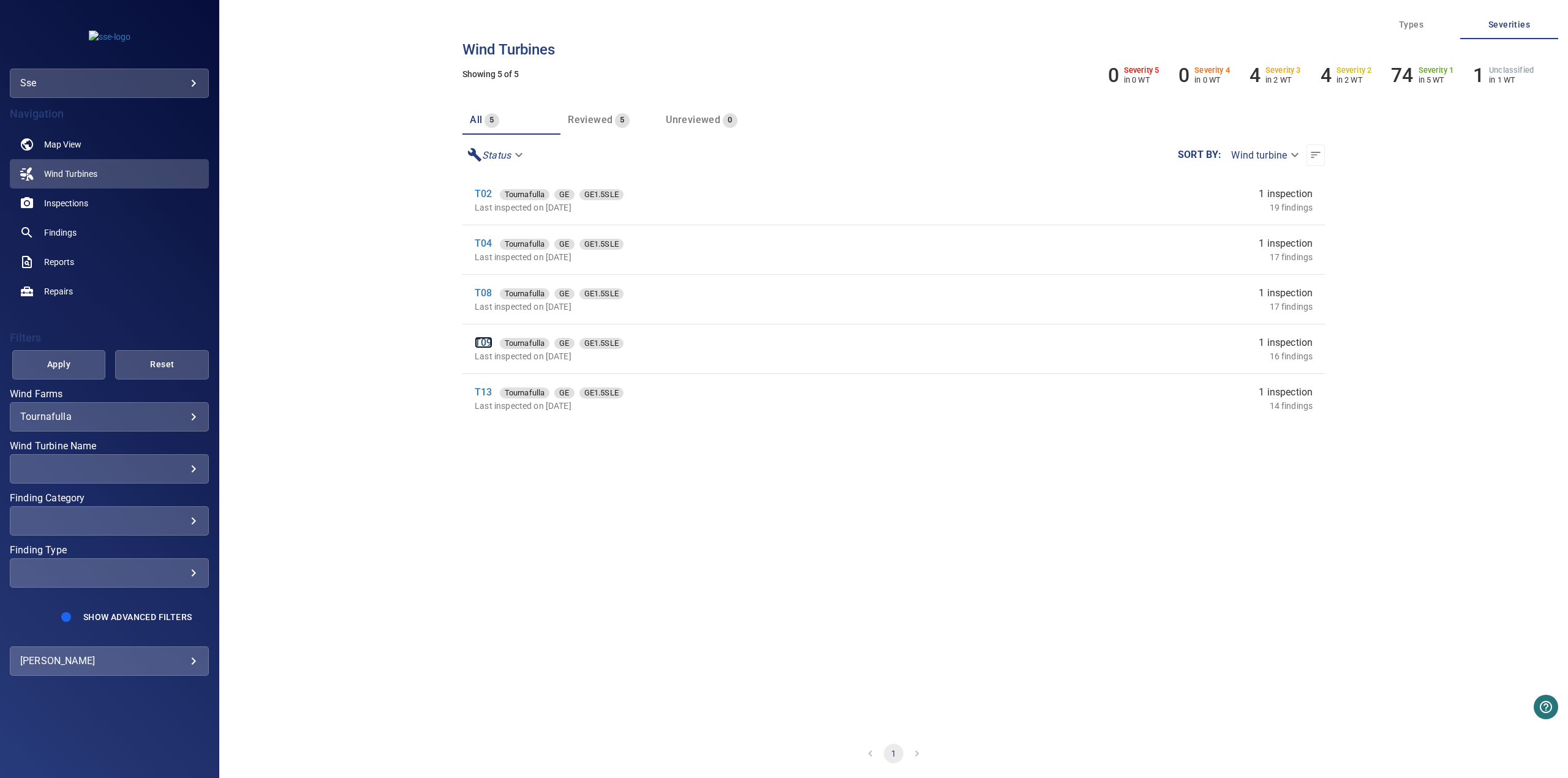
click at [482, 341] on link "T09" at bounding box center [483, 343] width 17 height 12
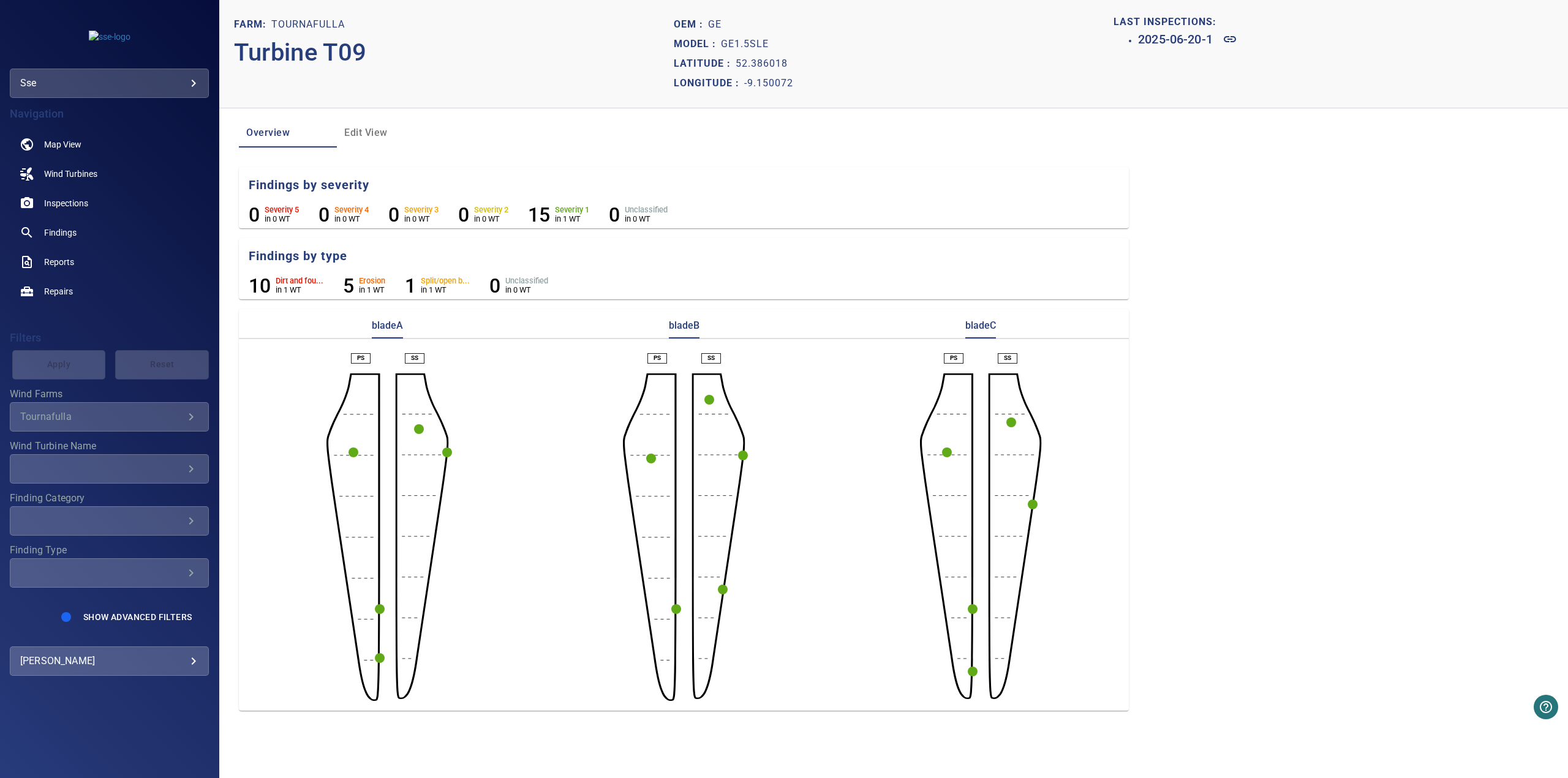
click at [380, 601] on circle "button" at bounding box center [380, 658] width 10 height 10
click at [569, 601] on icon at bounding box center [571, 679] width 15 height 15
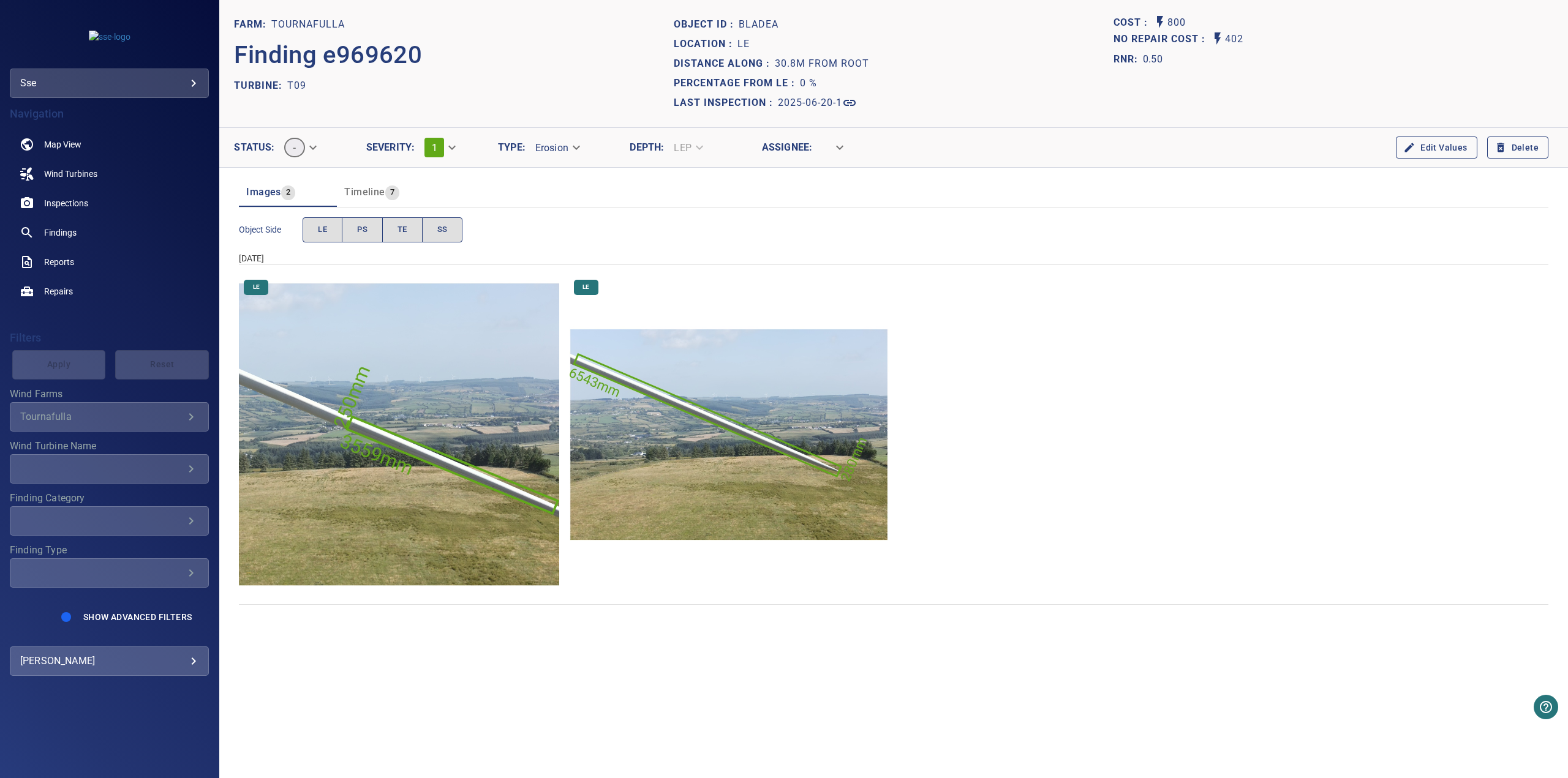
click at [753, 430] on img "Tournafulla/T09/2025-06-20-1/2025-06-20-2/image9wp11.jpg" at bounding box center [728, 435] width 320 height 320
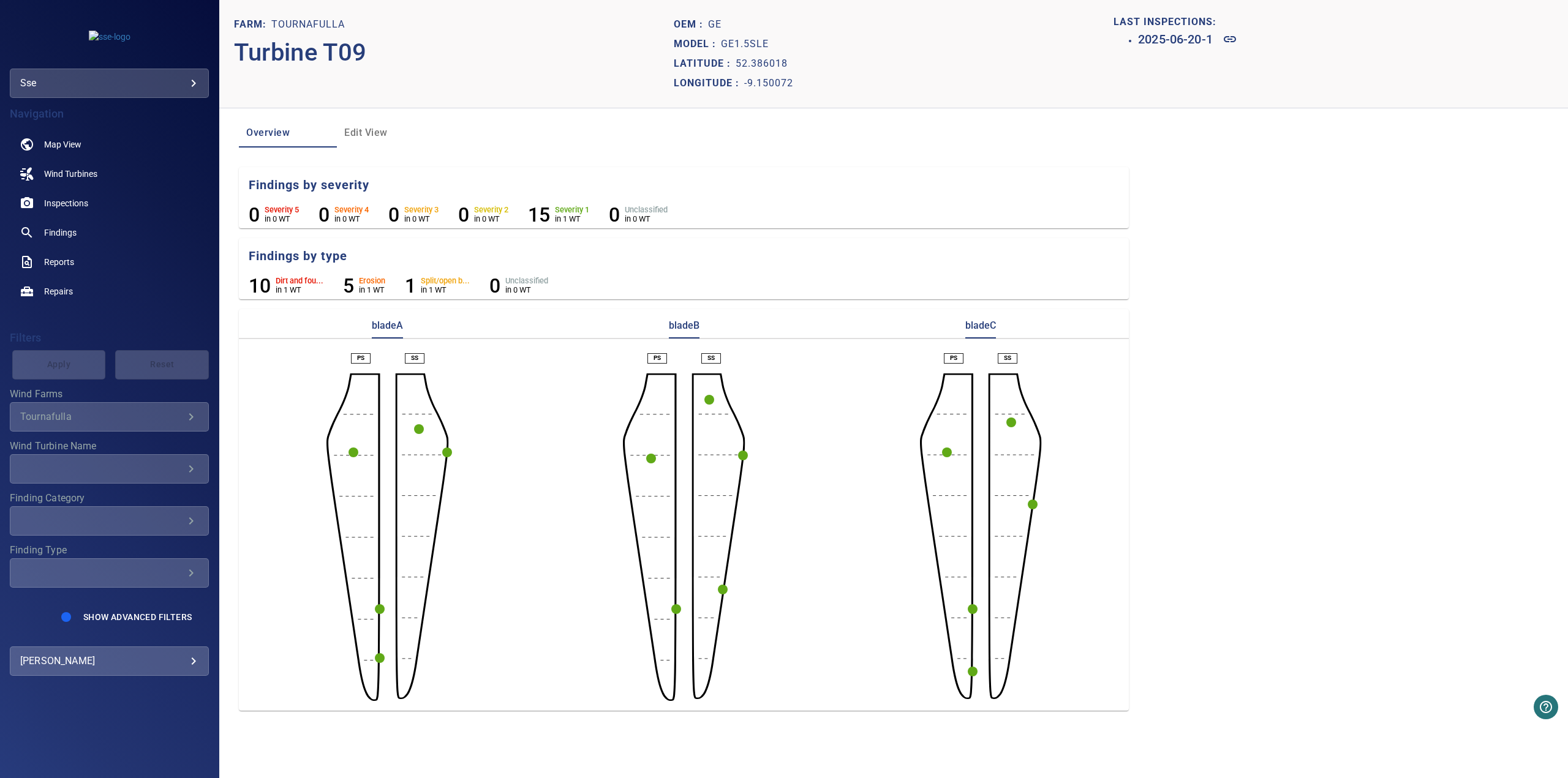
click at [679, 601] on circle "button" at bounding box center [676, 610] width 10 height 10
click at [459, 279] on div at bounding box center [784, 389] width 1568 height 778
click at [725, 589] on circle "button" at bounding box center [723, 590] width 10 height 10
click at [1034, 504] on div at bounding box center [784, 389] width 1568 height 778
click at [1034, 504] on circle "button" at bounding box center [1033, 504] width 10 height 10
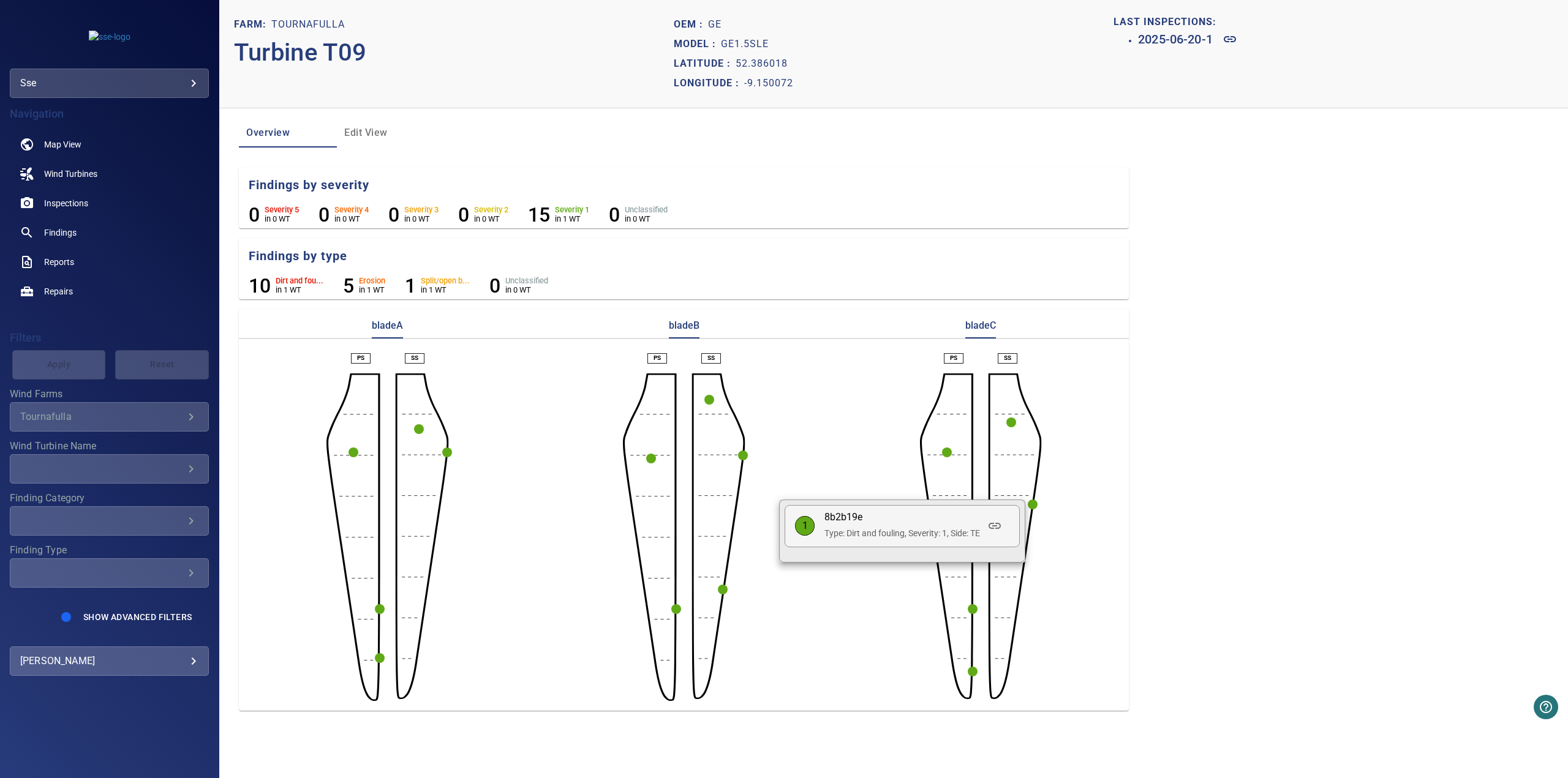
click at [745, 453] on div at bounding box center [784, 389] width 1568 height 778
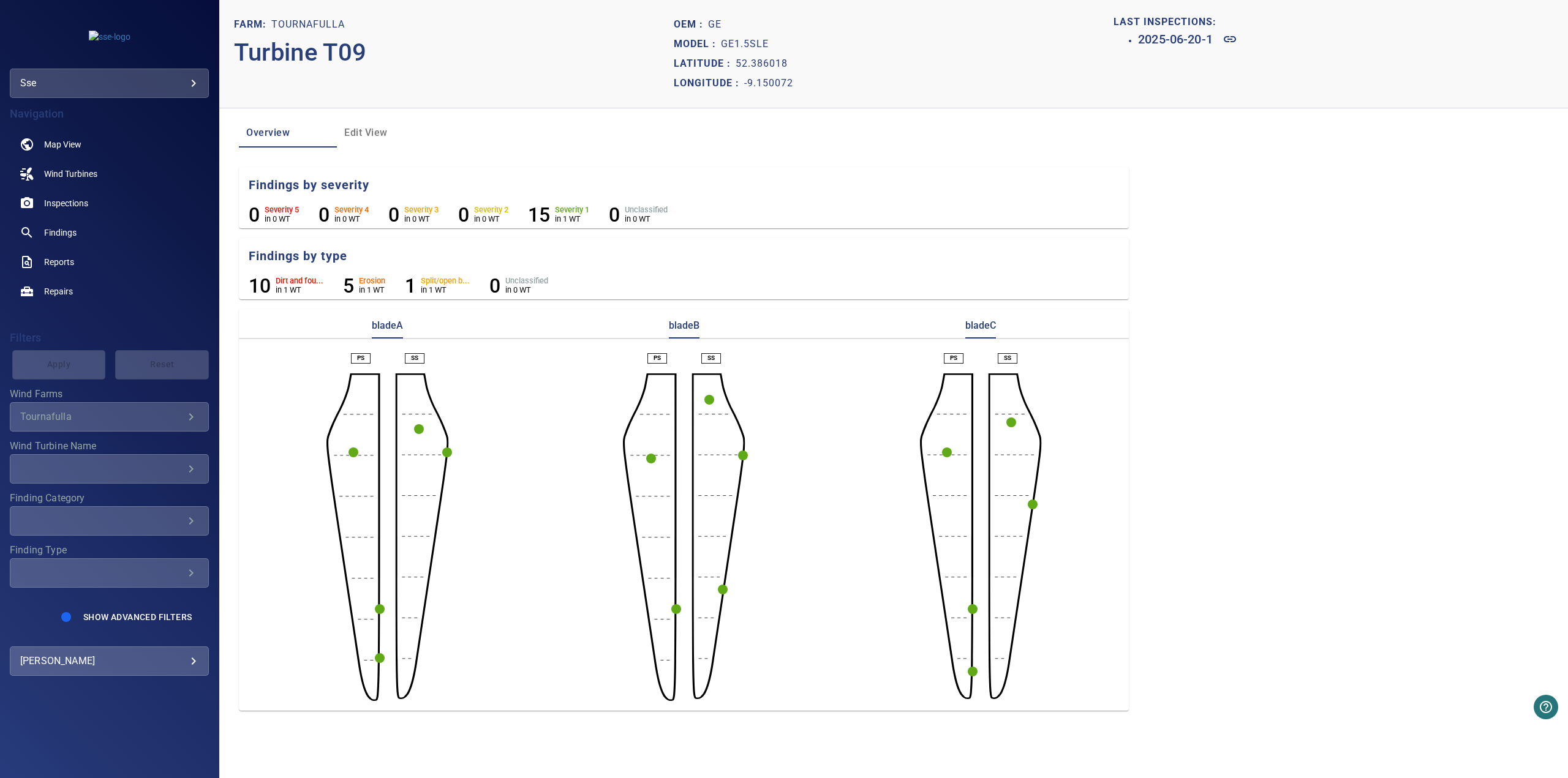
click at [746, 457] on circle "button" at bounding box center [743, 456] width 10 height 10
click at [446, 450] on div at bounding box center [784, 389] width 1568 height 778
click at [447, 454] on circle "button" at bounding box center [447, 453] width 10 height 10
click at [357, 133] on div at bounding box center [784, 389] width 1568 height 778
click at [357, 133] on span "Edit View" at bounding box center [385, 132] width 83 height 17
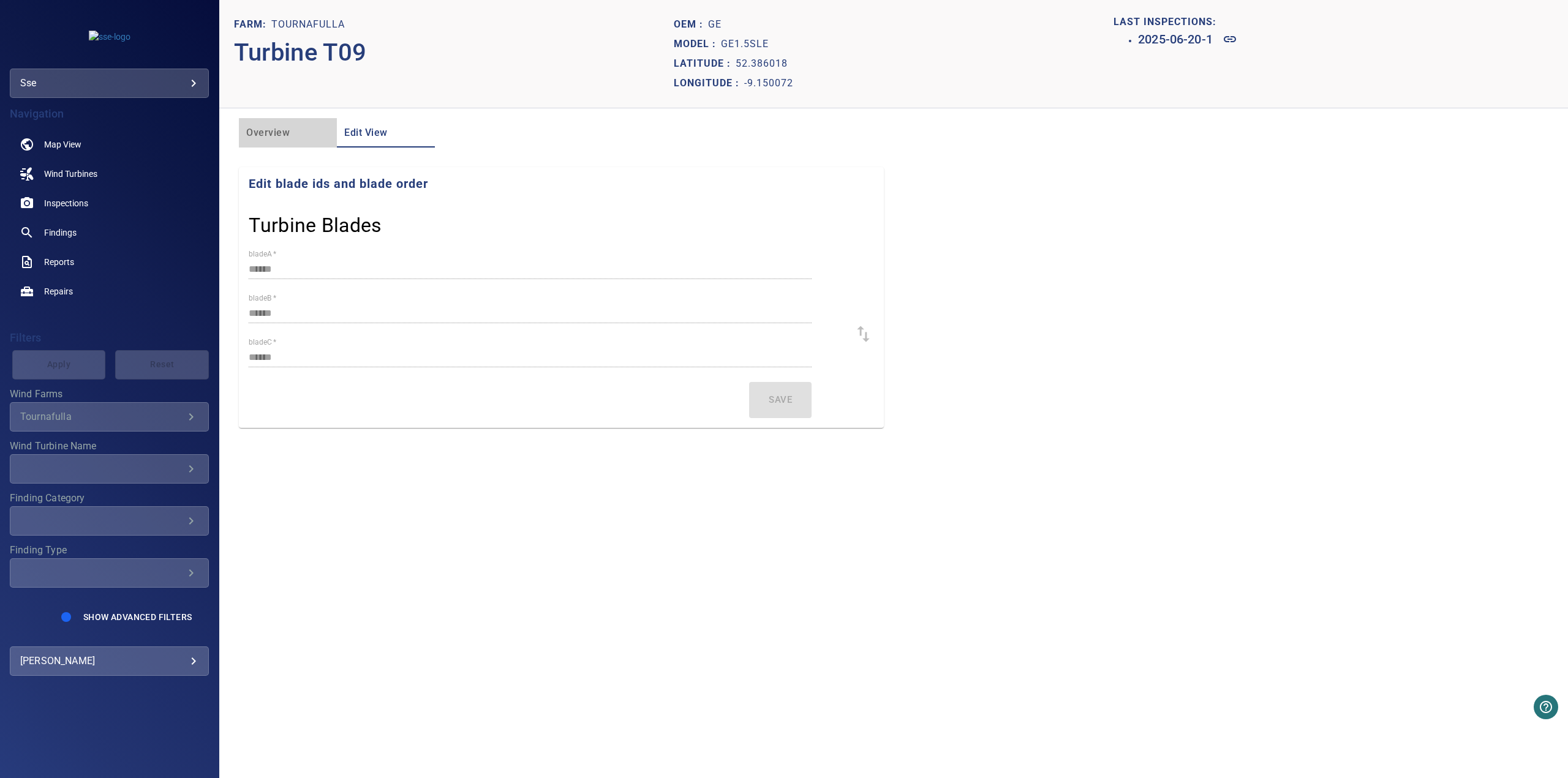
click at [265, 131] on span "Overview" at bounding box center [288, 132] width 83 height 17
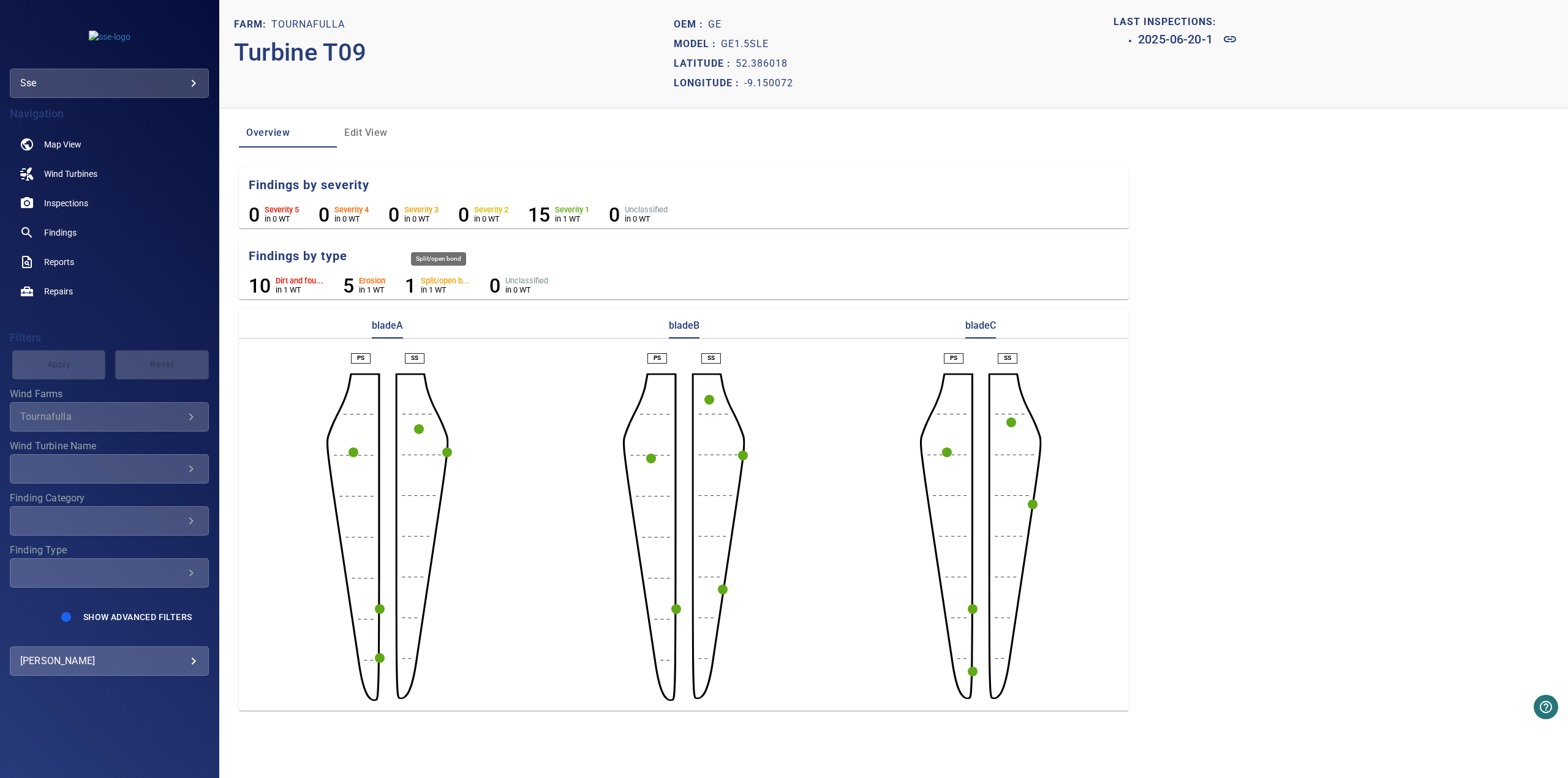
click at [413, 287] on h6 "1" at bounding box center [410, 286] width 11 height 23
click at [410, 286] on h6 "1" at bounding box center [410, 286] width 11 height 23
click at [434, 286] on p "in 1 WT" at bounding box center [445, 289] width 49 height 9
click at [435, 282] on h6 "Split/open b..." at bounding box center [445, 281] width 49 height 8
click at [1033, 506] on circle "button" at bounding box center [1033, 504] width 10 height 10
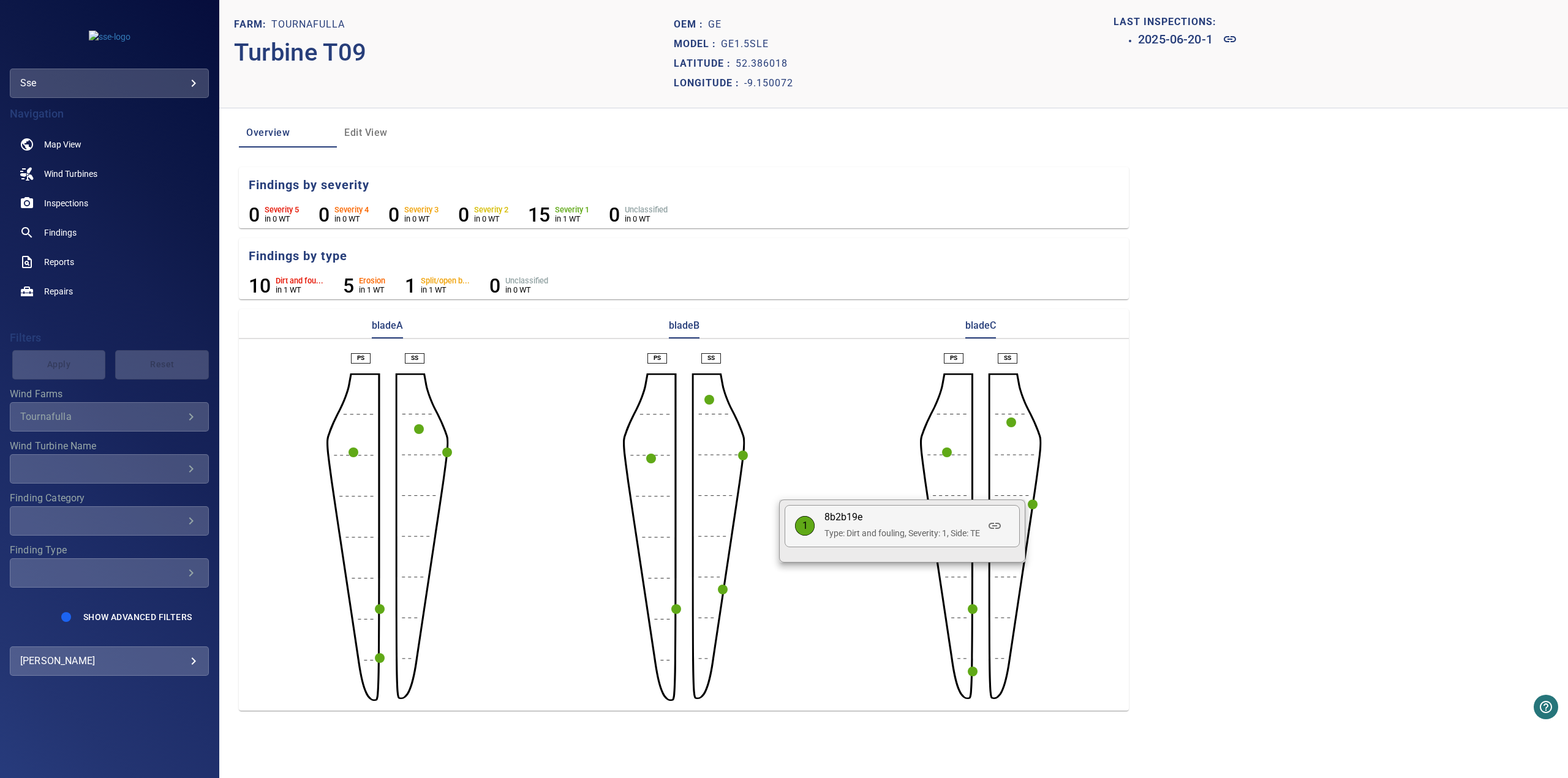
click at [972, 601] on div at bounding box center [784, 389] width 1568 height 778
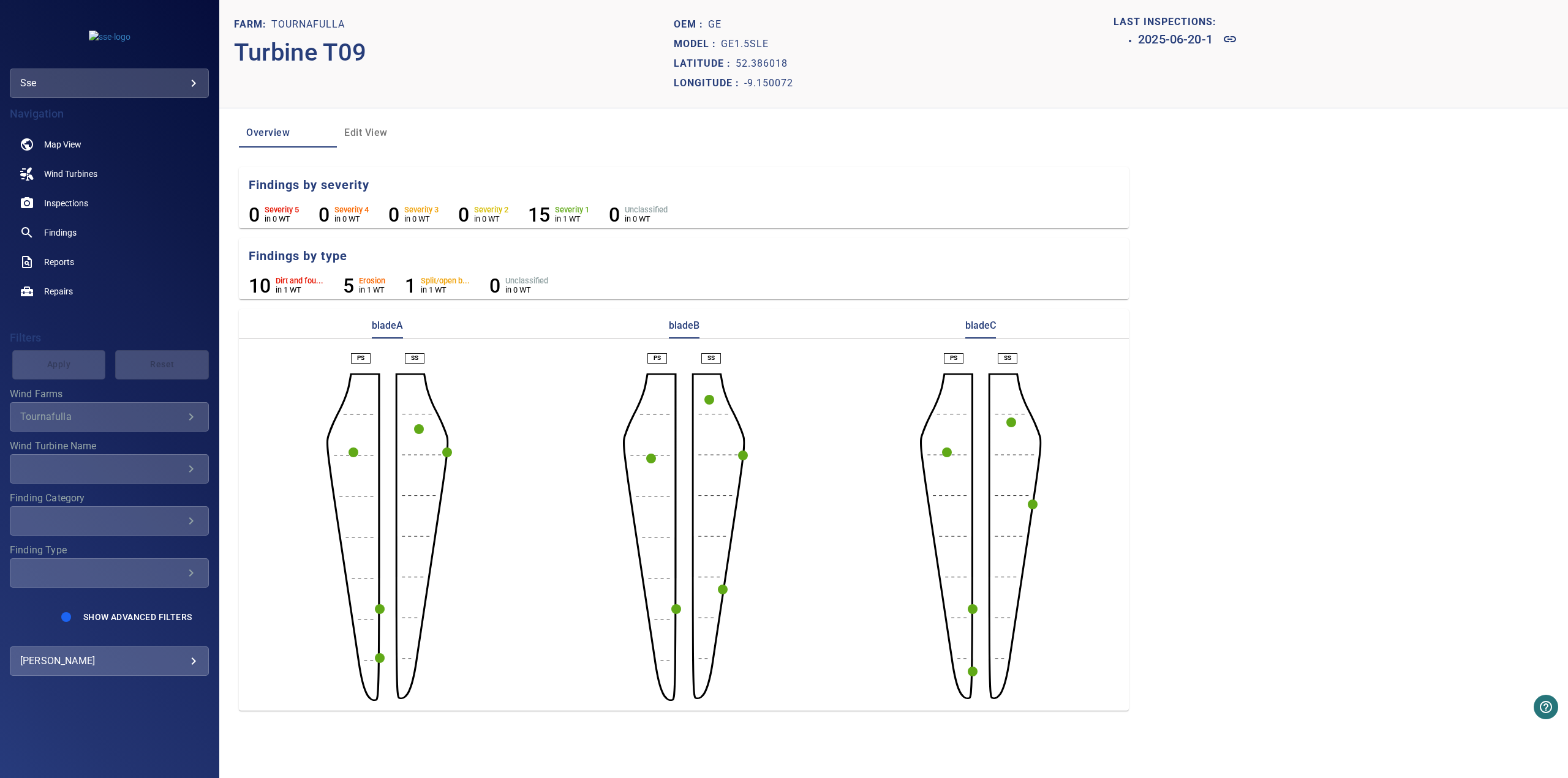
click at [972, 601] on circle "button" at bounding box center [973, 610] width 10 height 10
click at [971, 601] on div at bounding box center [784, 389] width 1568 height 778
click at [971, 601] on circle "button" at bounding box center [973, 672] width 10 height 10
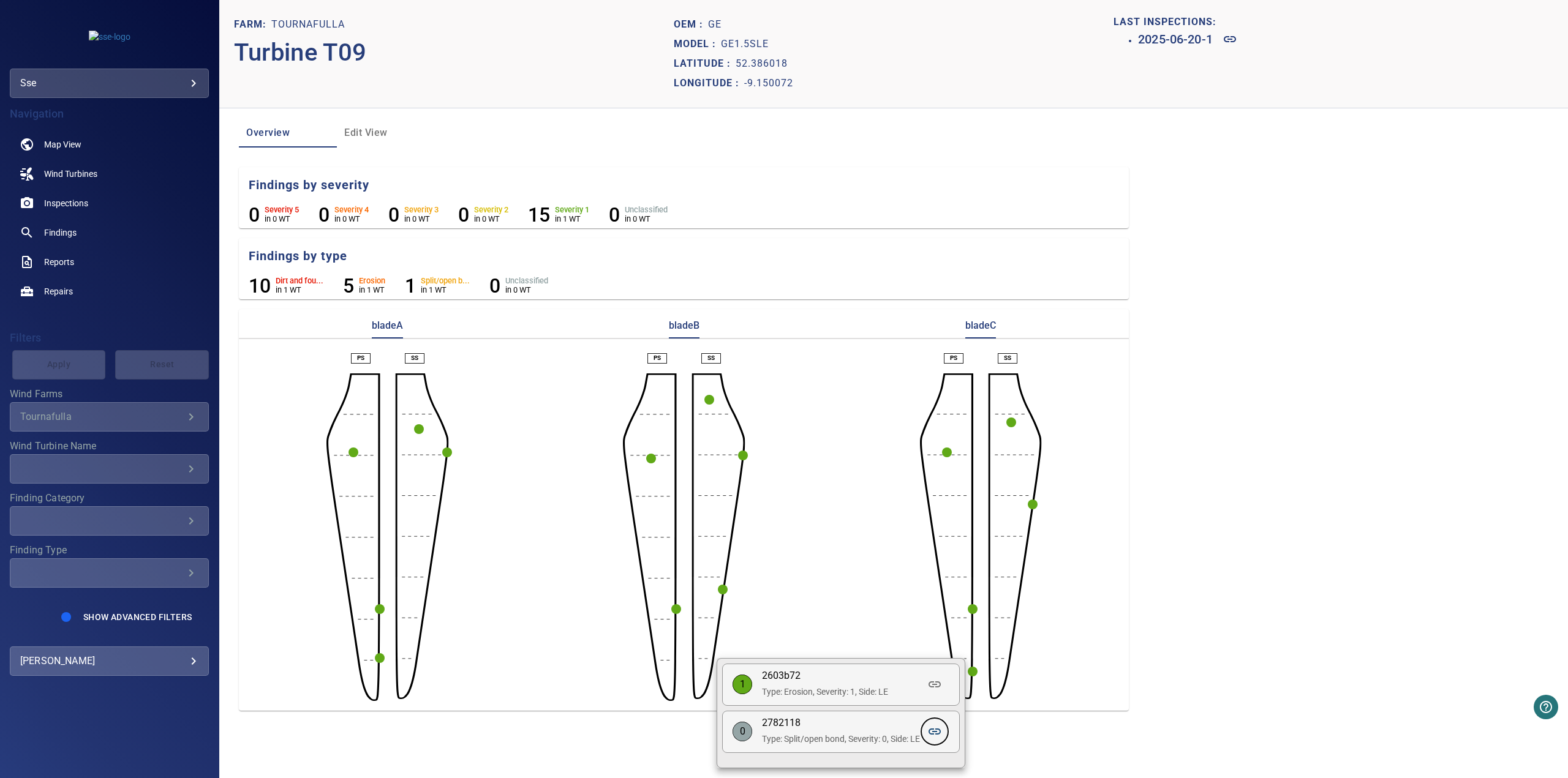
click at [934, 601] on icon at bounding box center [934, 731] width 12 height 6
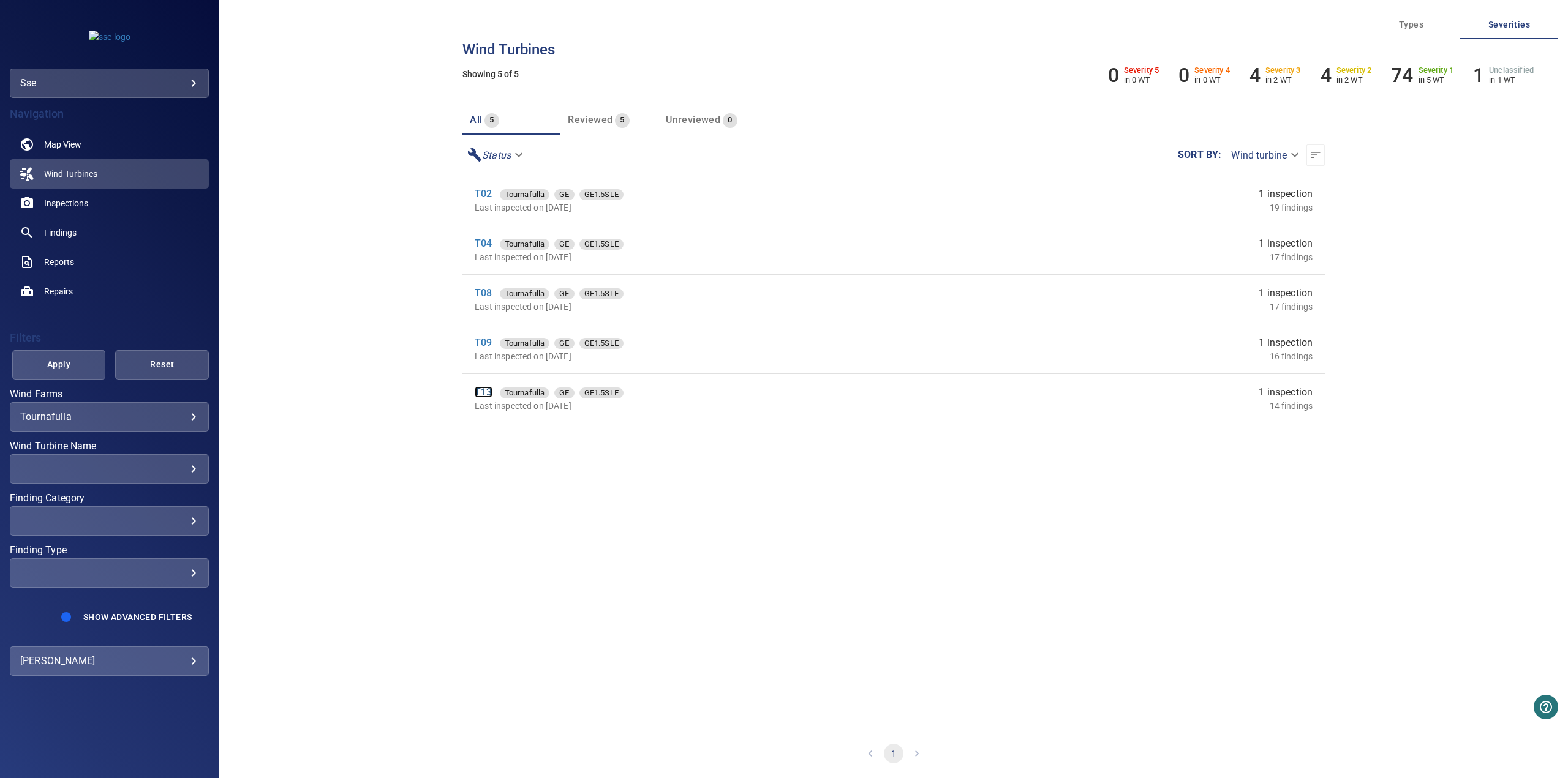
click at [490, 394] on link "T13" at bounding box center [483, 392] width 17 height 12
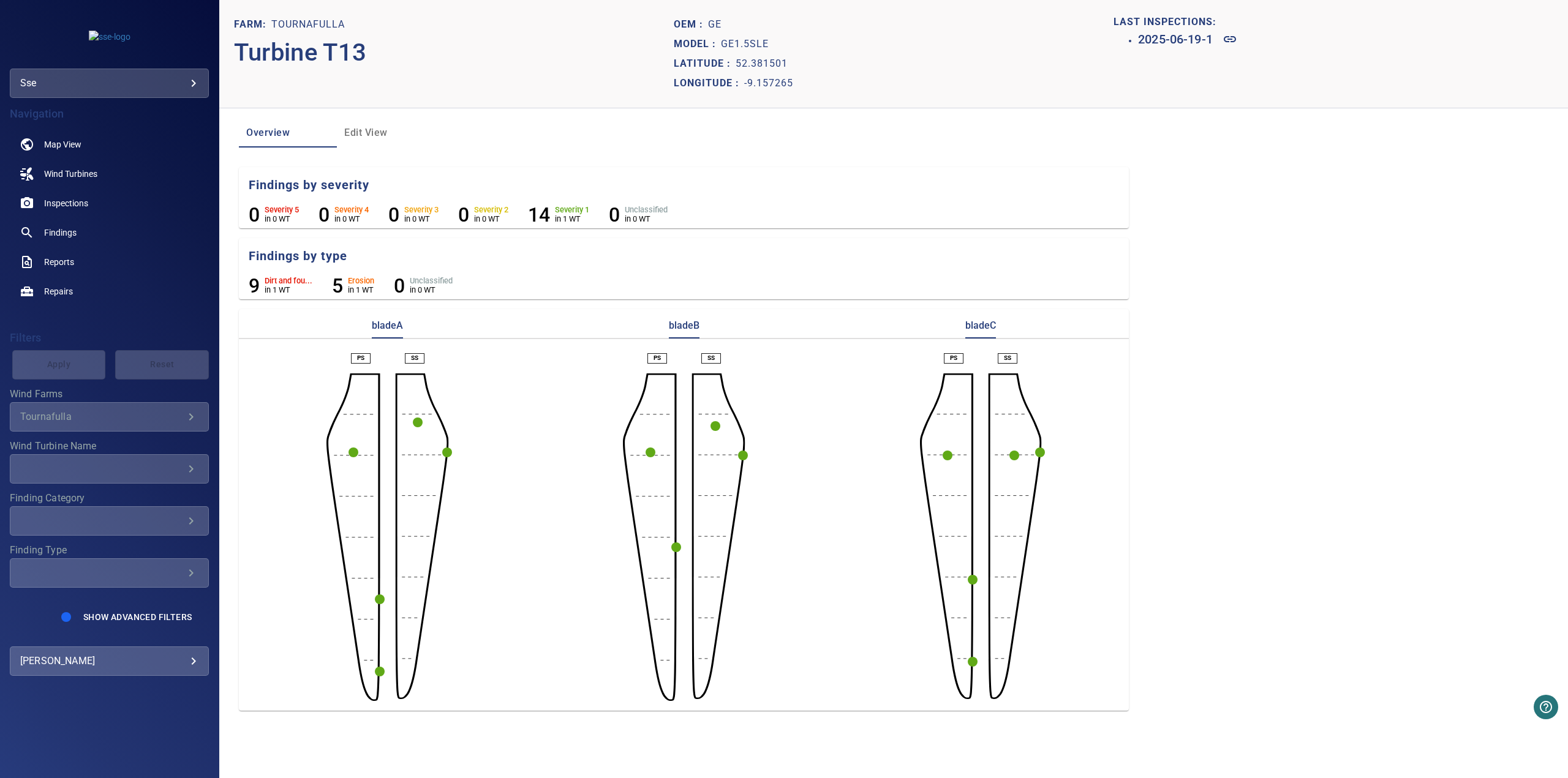
click at [379, 601] on circle "button" at bounding box center [380, 672] width 10 height 10
click at [567, 601] on icon at bounding box center [570, 693] width 12 height 6
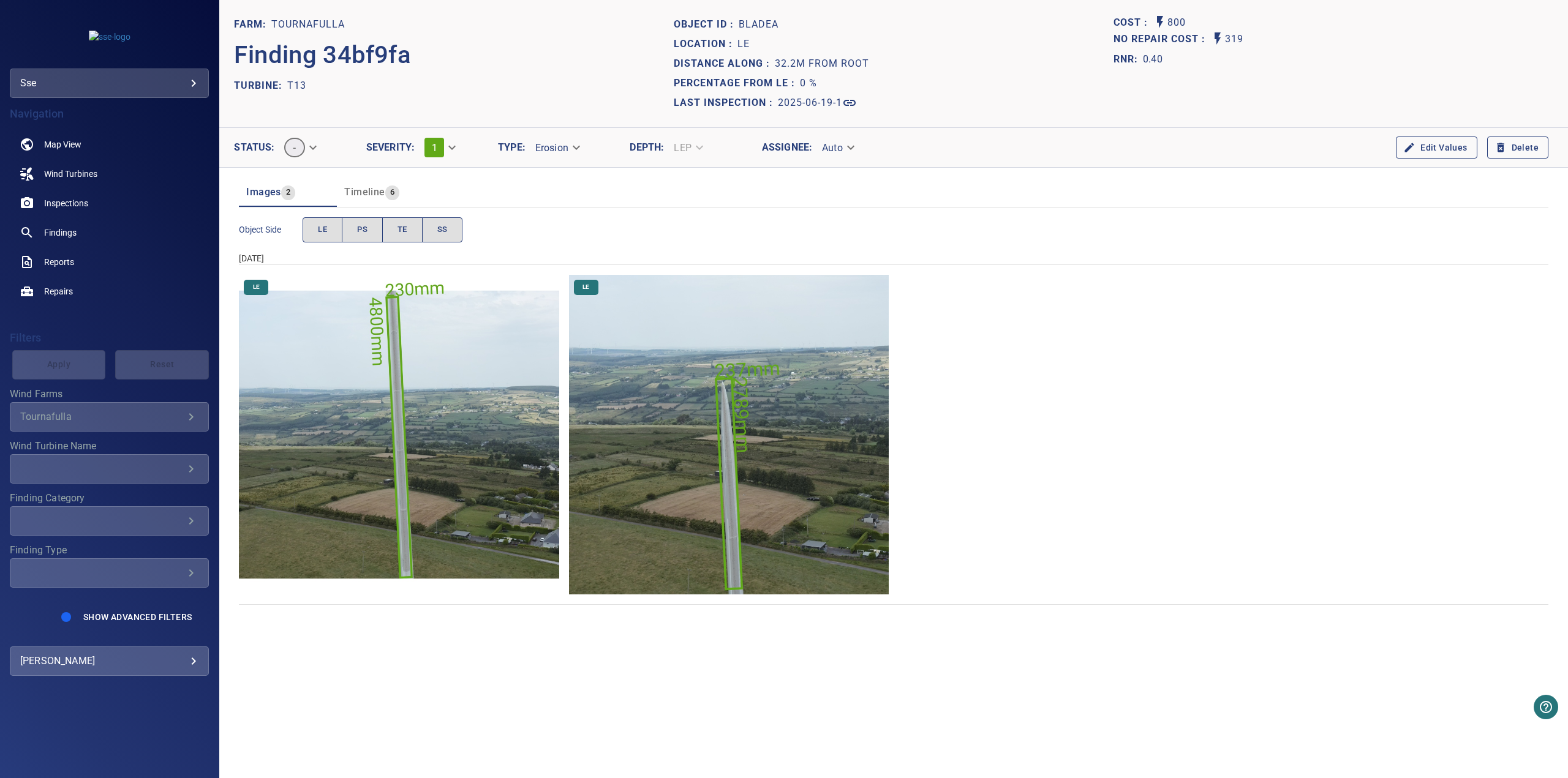
click at [395, 443] on img "Tournafulla/T13/2025-06-19-1/2025-06-19-1/image9wp11.jpg" at bounding box center [399, 435] width 320 height 320
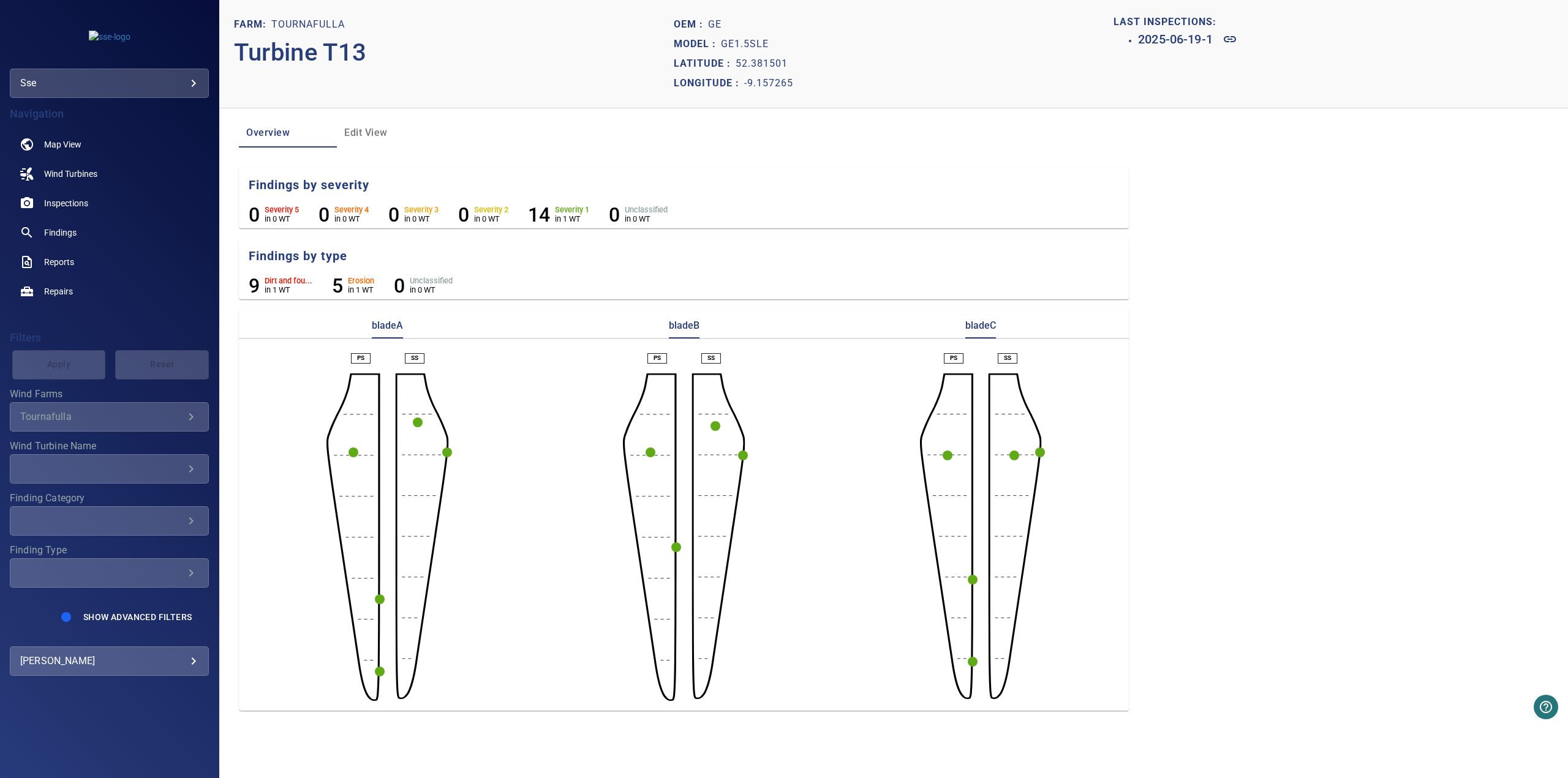
click at [975, 601] on circle "button" at bounding box center [973, 662] width 10 height 10
click at [943, 601] on icon at bounding box center [935, 684] width 15 height 15
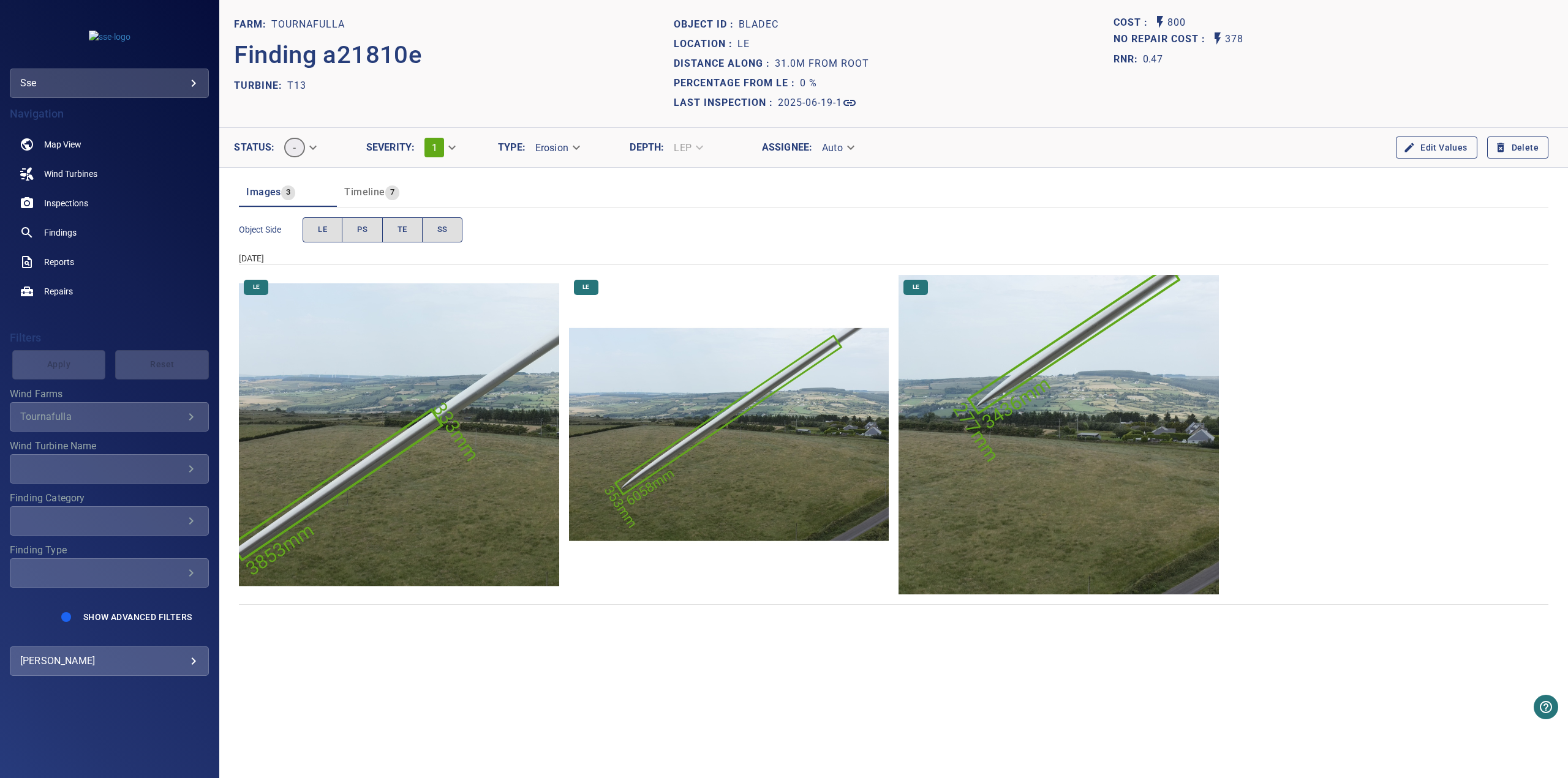
click at [699, 441] on img "Tournafulla/T13/2025-06-19-1/2025-06-19-1/image97wp102.jpg" at bounding box center [728, 435] width 320 height 320
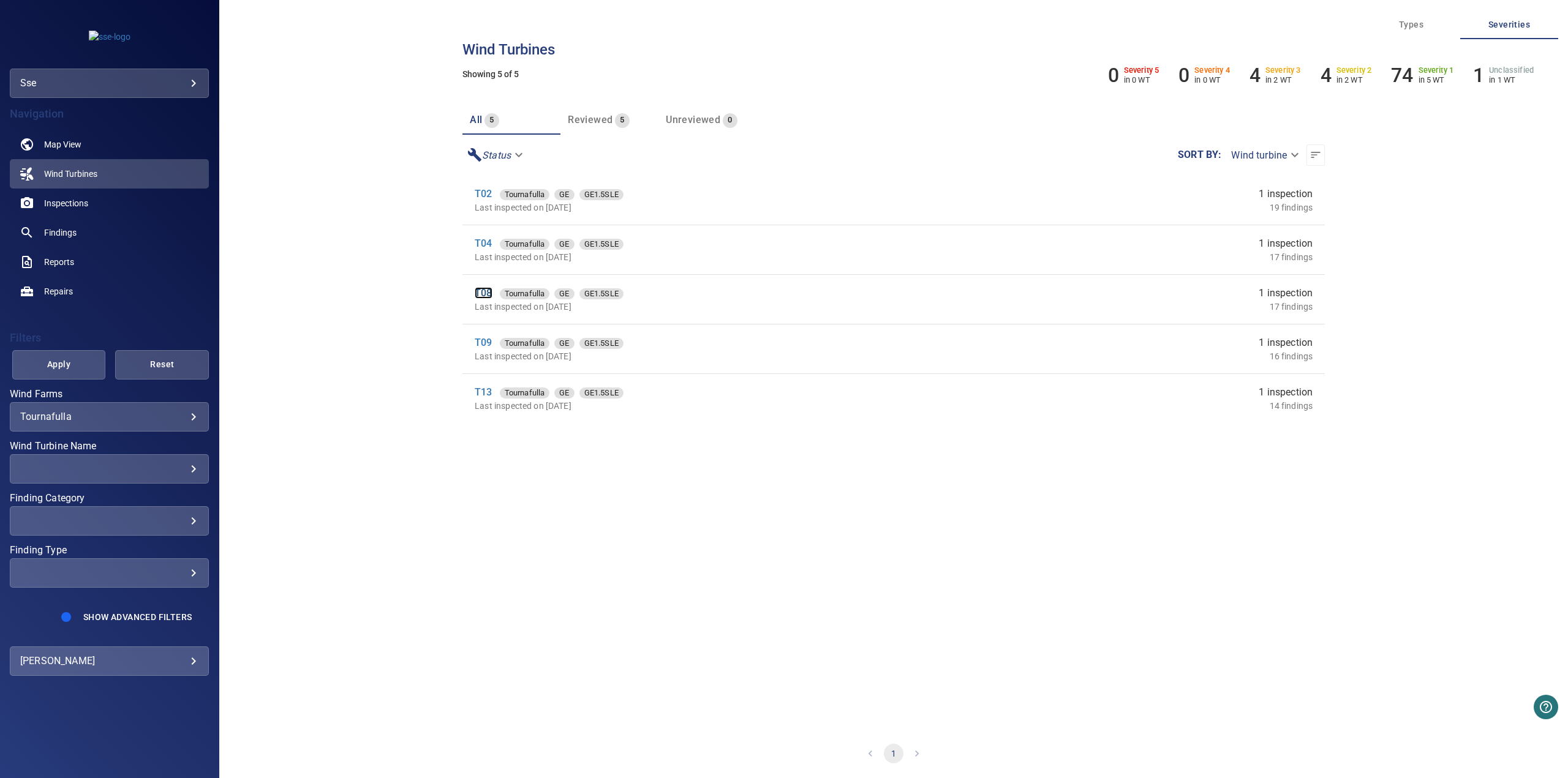
click at [477, 293] on link "T08" at bounding box center [483, 293] width 17 height 12
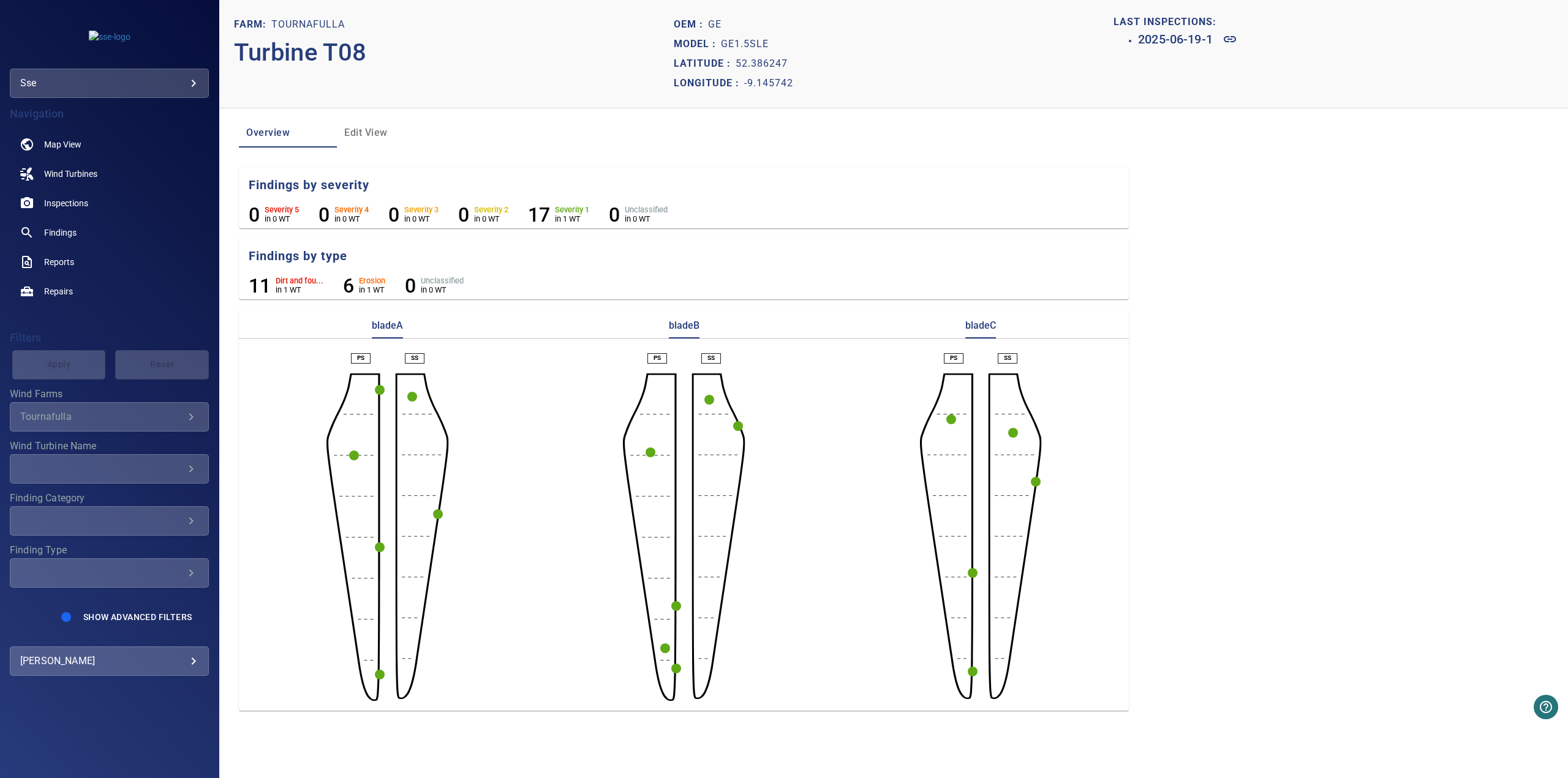
click at [673, 601] on icon "button" at bounding box center [676, 669] width 10 height 10
click at [651, 601] on link at bounding box center [639, 690] width 30 height 30
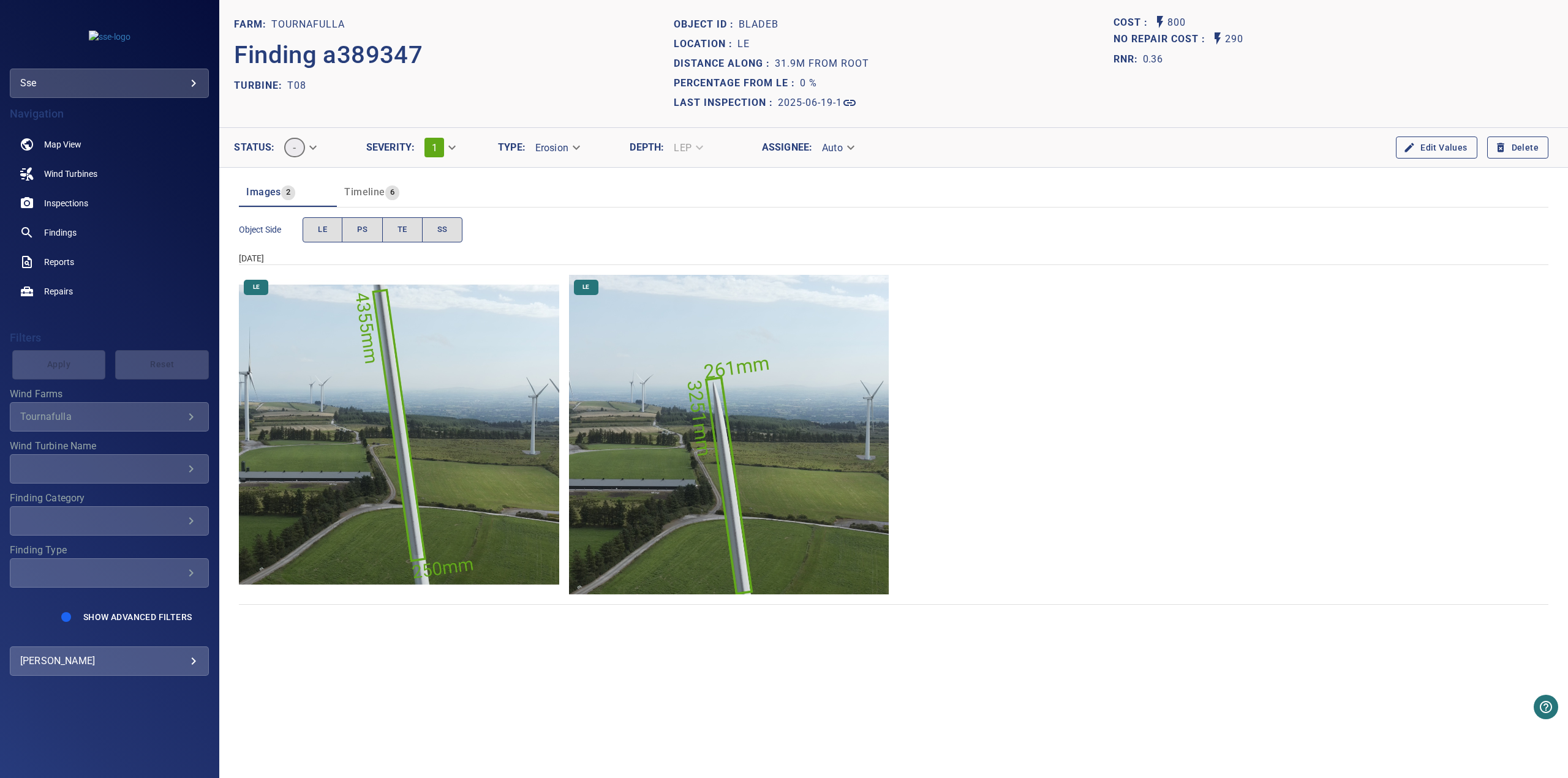
click at [733, 444] on img "Tournafulla/T08/2025-06-19-1/2025-06-19-2/image106wp112.jpg" at bounding box center [728, 435] width 320 height 320
